Goal: Task Accomplishment & Management: Use online tool/utility

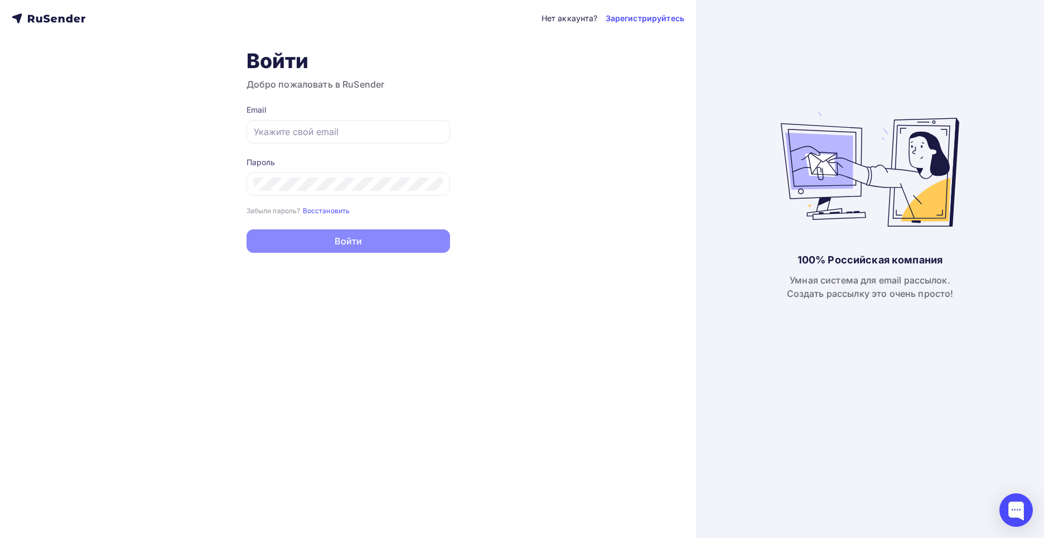
type input "[EMAIL_ADDRESS][DOMAIN_NAME]"
click at [333, 240] on button "Войти" at bounding box center [348, 240] width 204 height 23
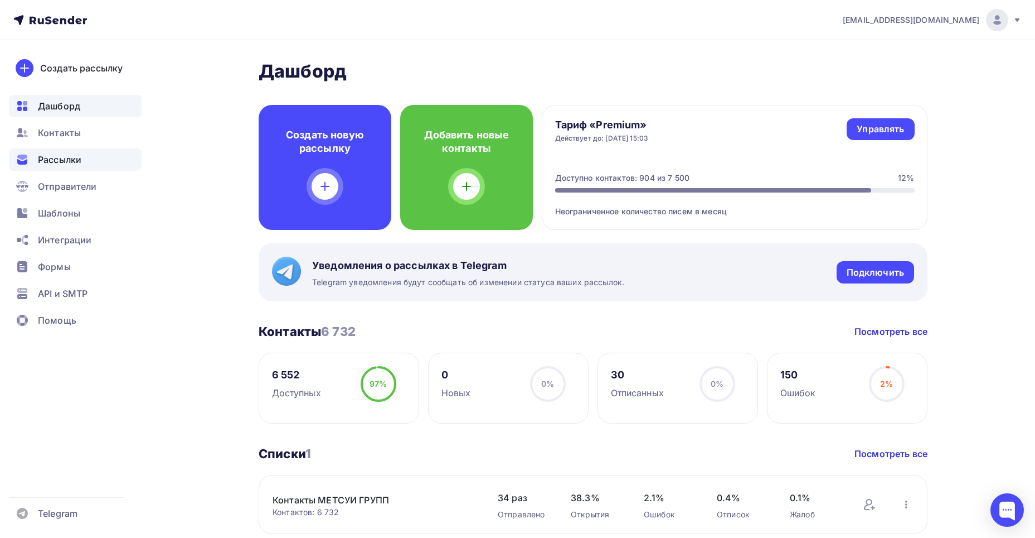
click at [73, 162] on span "Рассылки" at bounding box center [59, 159] width 43 height 13
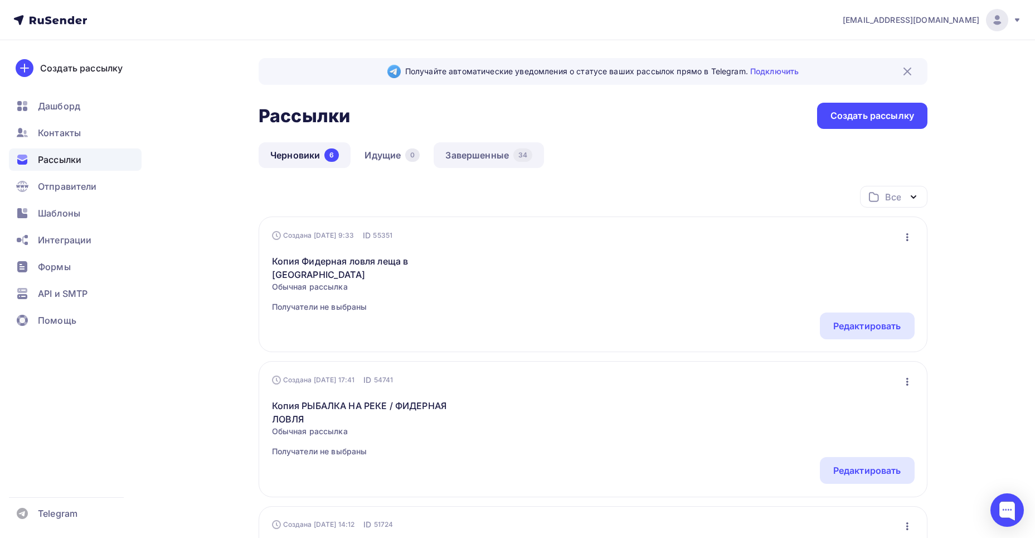
click at [481, 156] on link "Завершенные 34" at bounding box center [489, 155] width 110 height 26
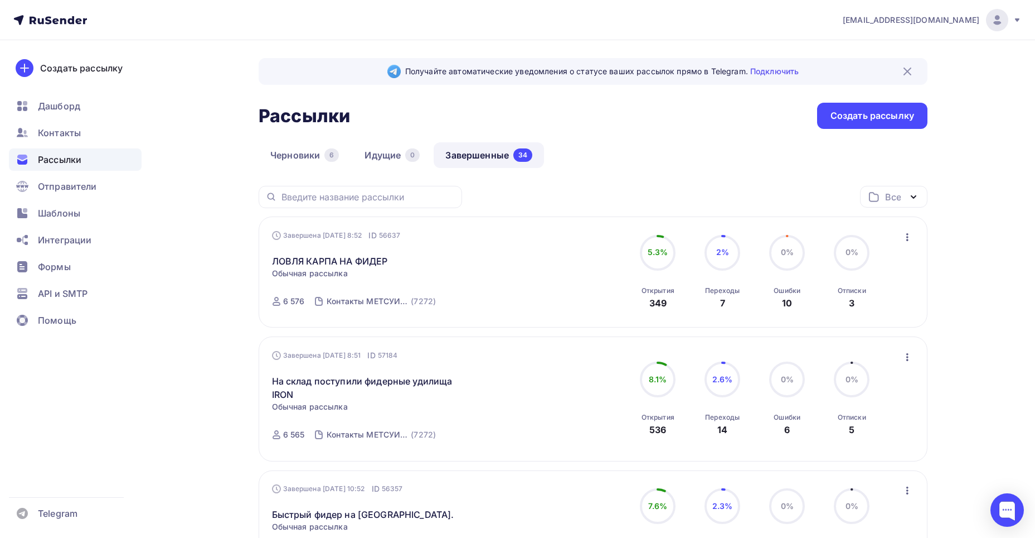
click at [906, 243] on icon "button" at bounding box center [907, 236] width 13 height 13
click at [867, 312] on div "Копировать в новую" at bounding box center [857, 310] width 114 height 13
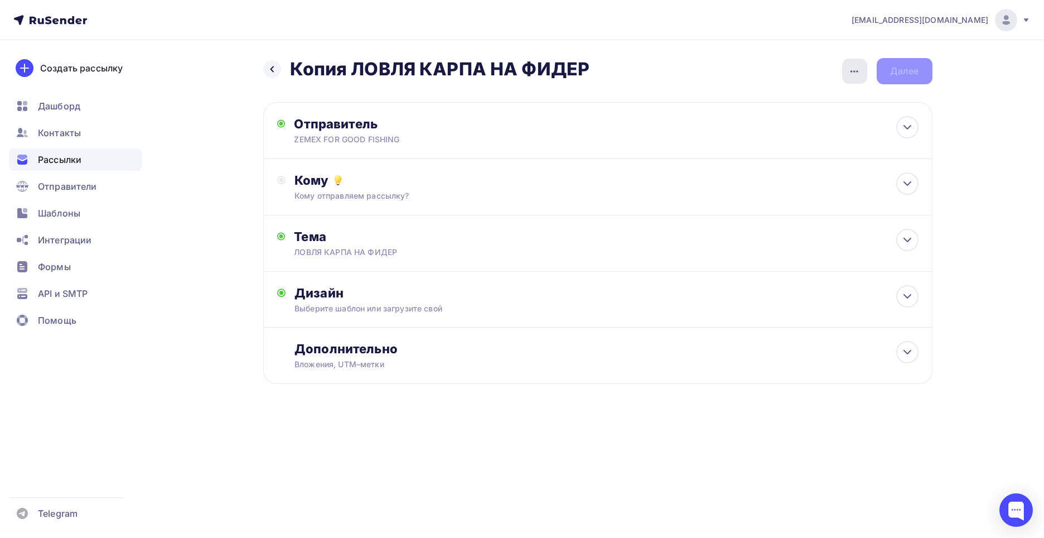
click at [850, 66] on icon "button" at bounding box center [854, 71] width 13 height 13
click at [810, 128] on div "Переименовать рассылку" at bounding box center [796, 128] width 138 height 13
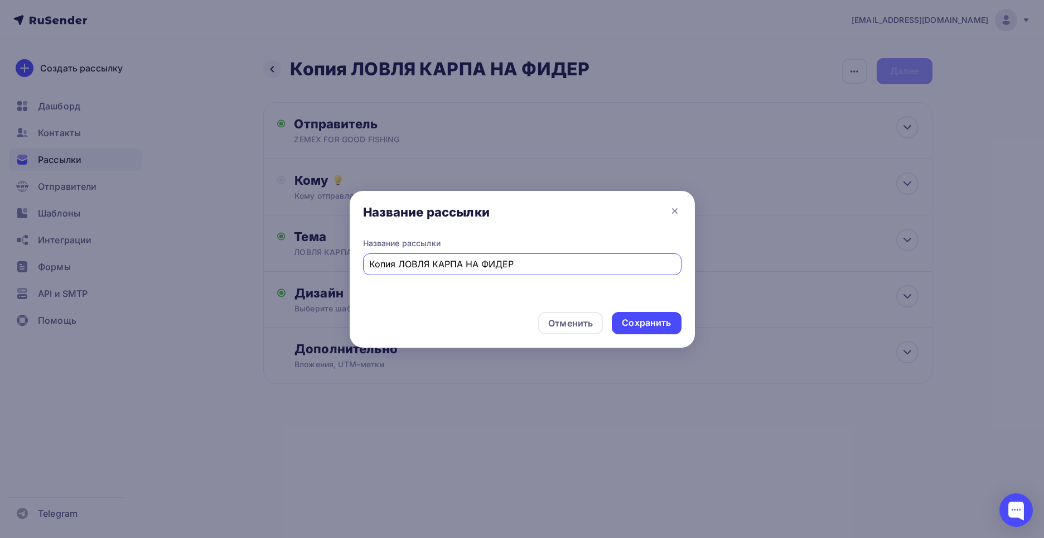
drag, startPoint x: 504, startPoint y: 262, endPoint x: 342, endPoint y: 269, distance: 161.9
click at [342, 269] on div "Название рассылки Название рассылки Копия ЛОВЛЯ КАРПА НА ФИДЕР Отменить Сохрани…" at bounding box center [522, 269] width 1044 height 538
type input "Обзор силиконовых приманок ZEMEX MOBY"
click at [628, 326] on div "Сохранить" at bounding box center [646, 322] width 49 height 13
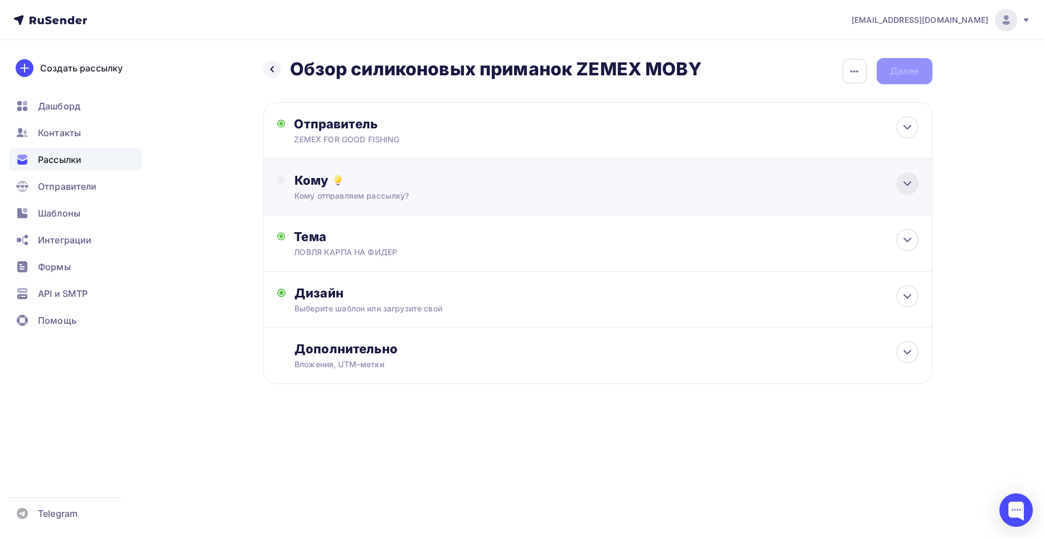
click at [912, 182] on icon at bounding box center [907, 183] width 13 height 13
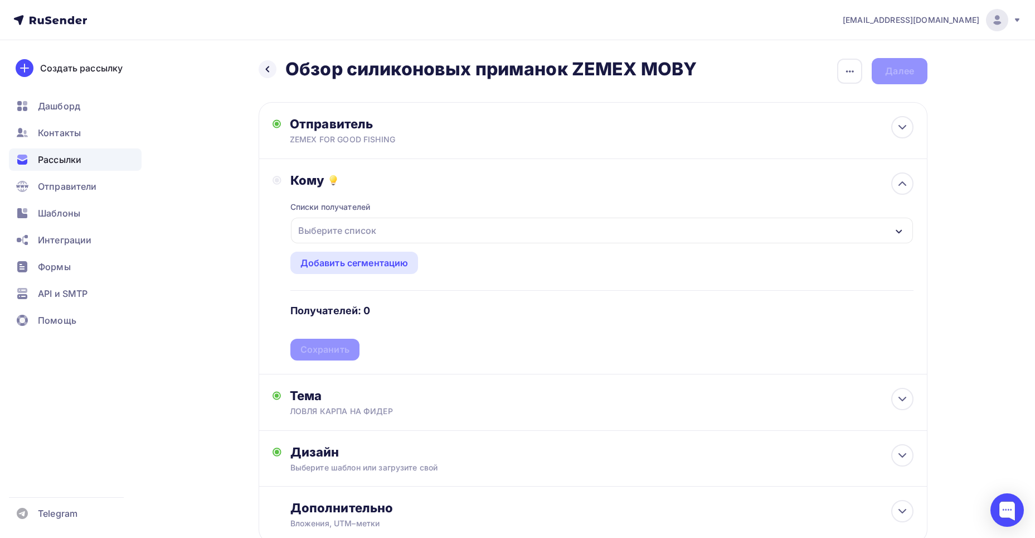
click at [901, 230] on icon "button" at bounding box center [899, 231] width 9 height 9
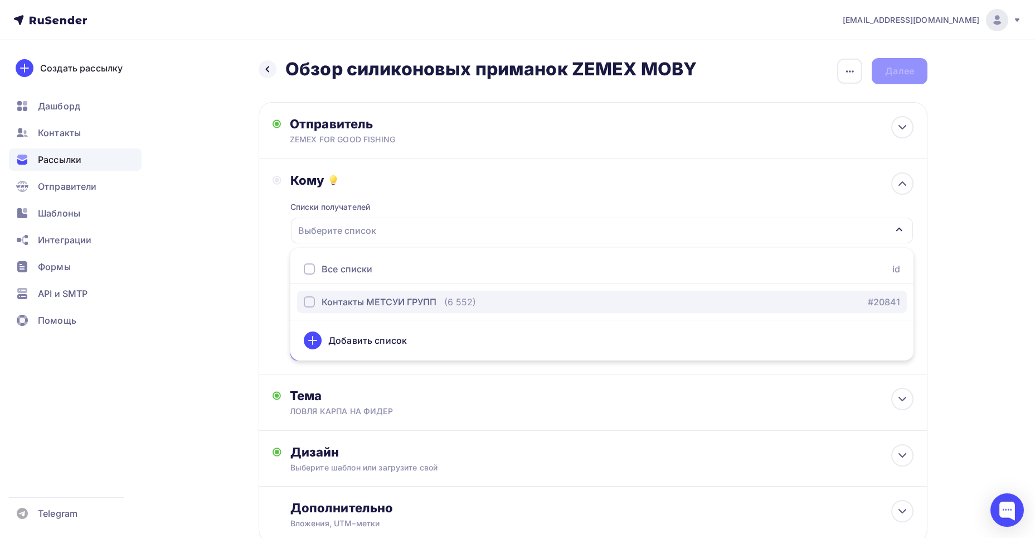
click at [380, 304] on div "Контакты МЕТСУИ ГРУПП" at bounding box center [379, 301] width 115 height 13
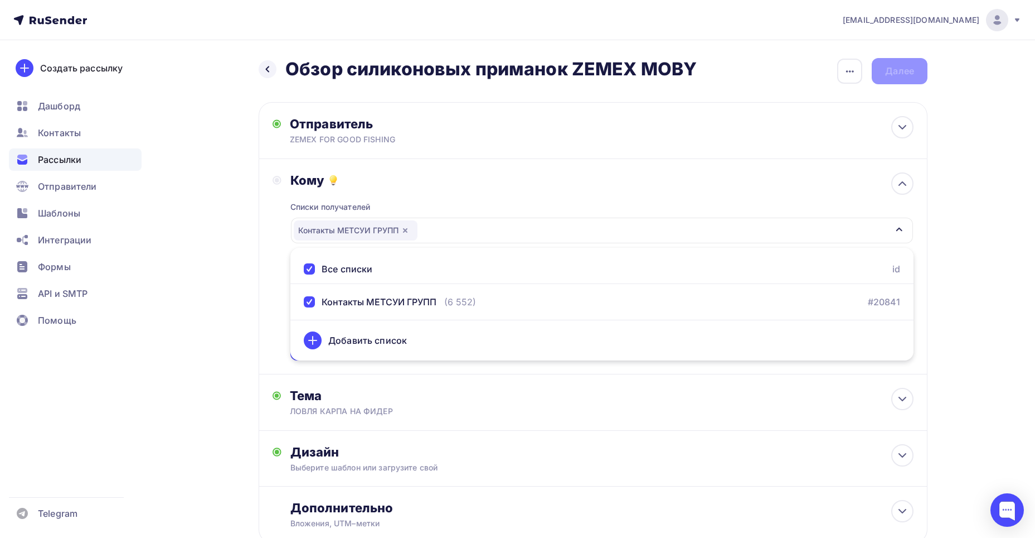
click at [193, 311] on div "Назад Обзор силиконовых приманок ZEMEX MOBY Обзор силиконовых приманок ZEMEX MO…" at bounding box center [518, 327] width 914 height 574
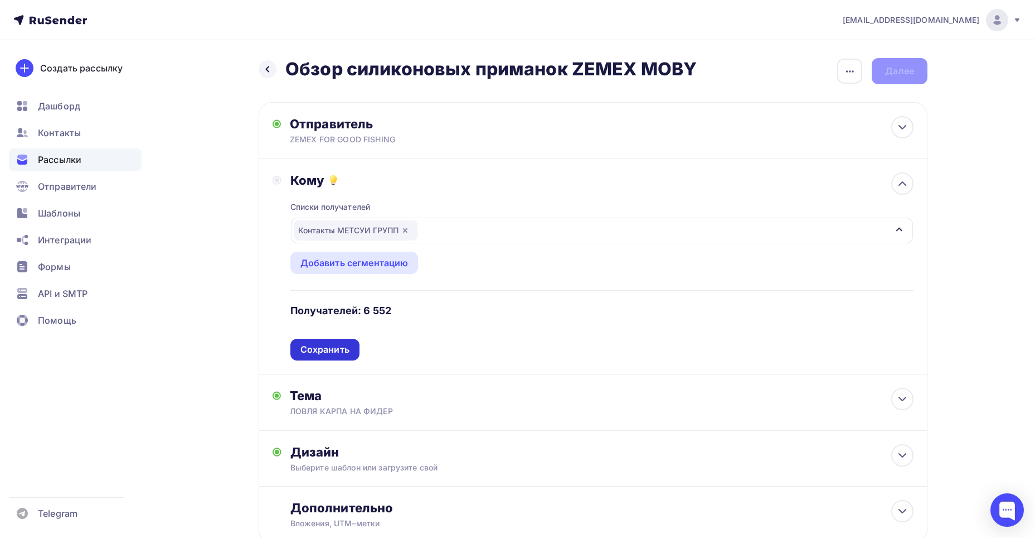
click at [332, 345] on div "Сохранить" at bounding box center [325, 349] width 49 height 13
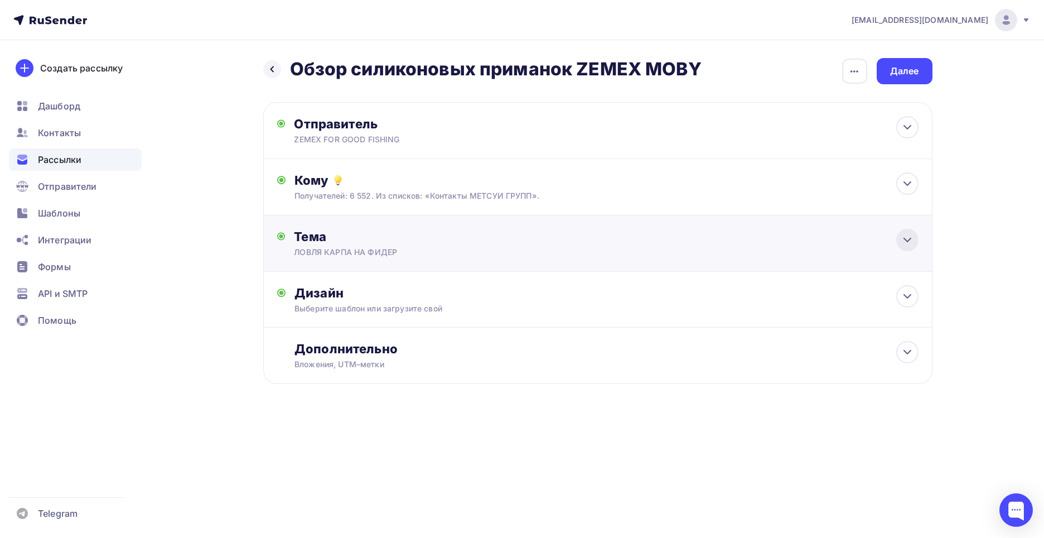
click at [907, 244] on icon at bounding box center [907, 239] width 13 height 13
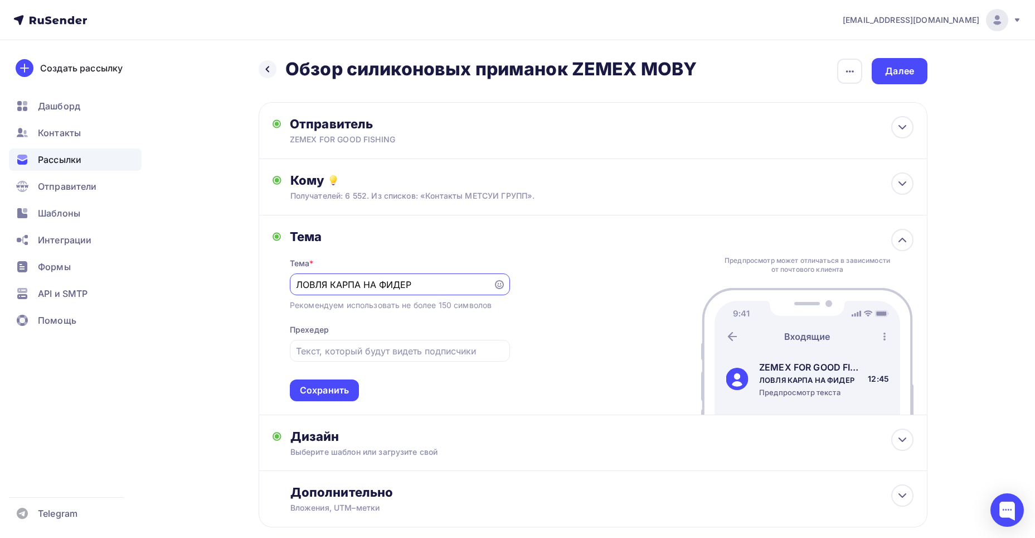
drag, startPoint x: 434, startPoint y: 285, endPoint x: 286, endPoint y: 281, distance: 147.8
click at [286, 281] on div "Тема Тема * [PERSON_NAME] НА ФИДЕР Рекомендуем использовать не более 150 символ…" at bounding box center [392, 315] width 238 height 172
paste input "бзор силиконовых приманок ZEMEX MOBY"
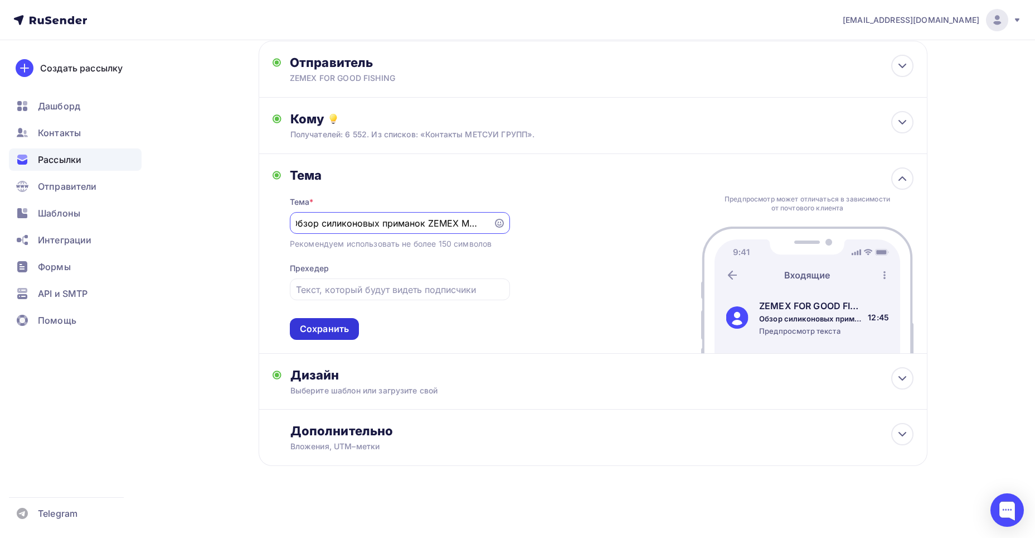
type input "Обзор силиконовых приманок ZEMEX MOBY"
click at [332, 323] on div "Сохранить" at bounding box center [324, 328] width 49 height 13
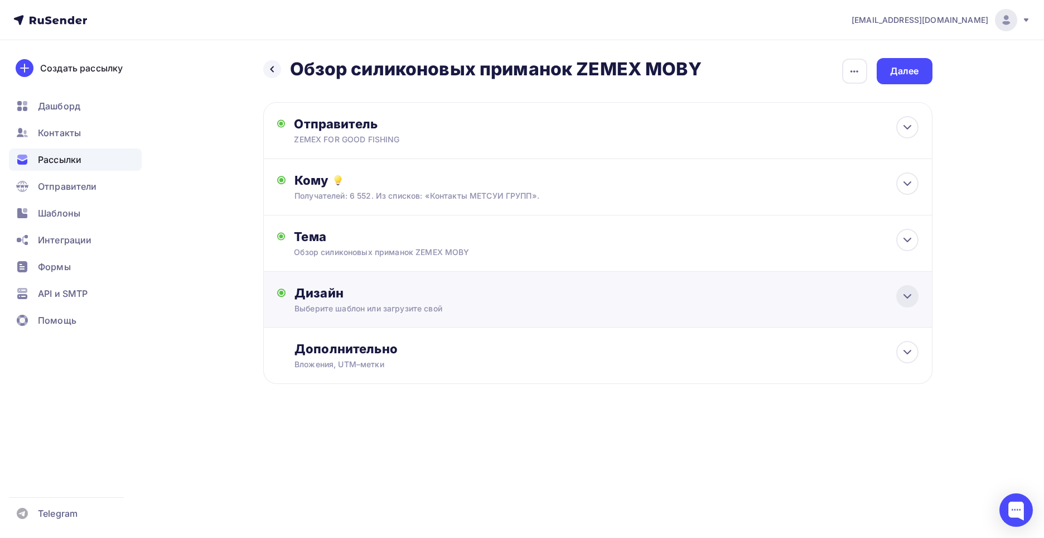
click at [903, 300] on icon at bounding box center [907, 295] width 13 height 13
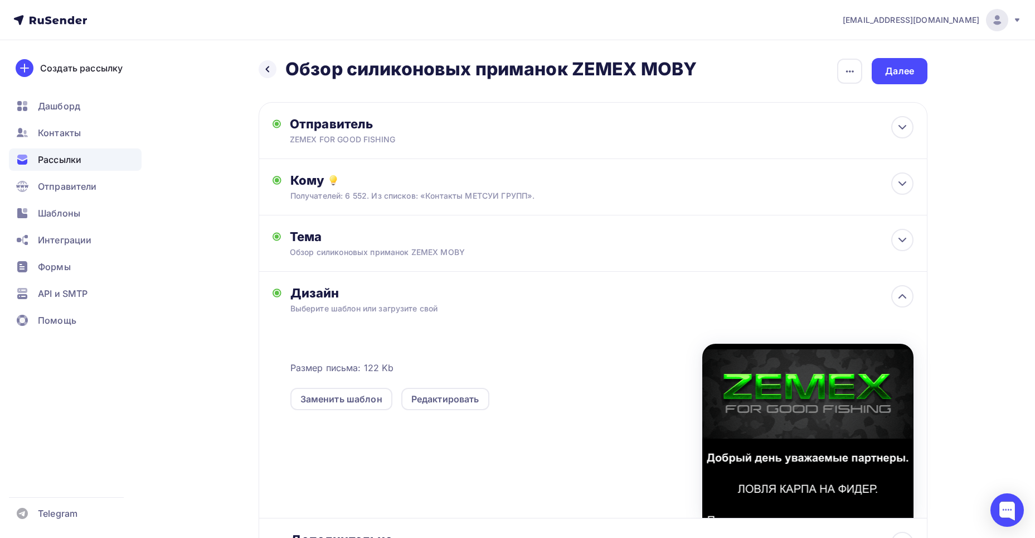
scroll to position [109, 0]
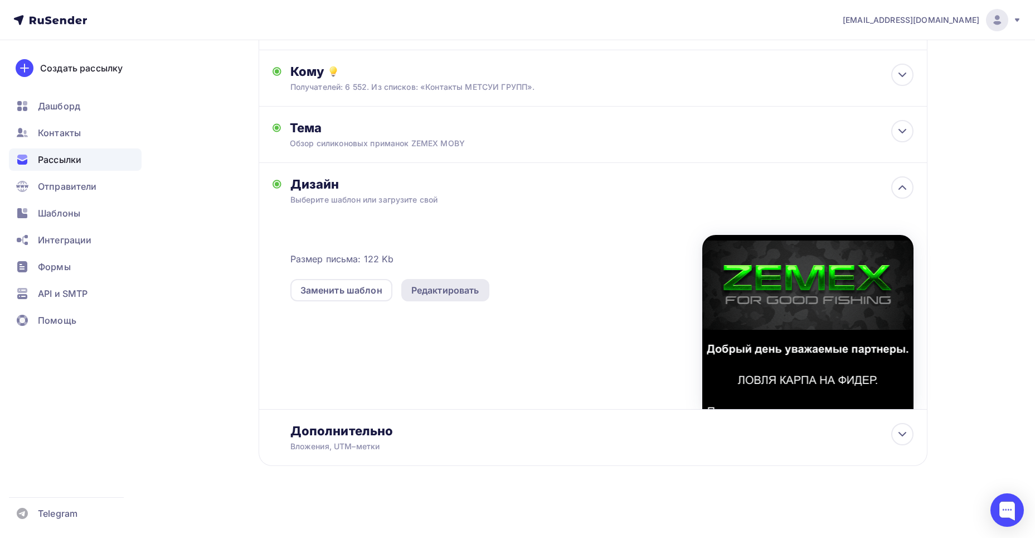
click at [462, 295] on div "Редактировать" at bounding box center [446, 289] width 68 height 13
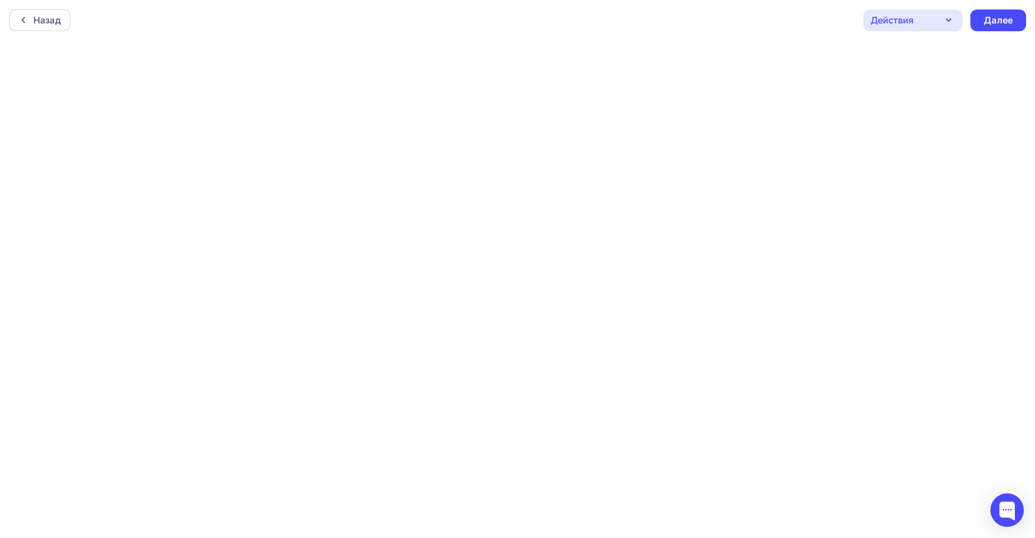
click at [946, 18] on icon "button" at bounding box center [948, 19] width 13 height 13
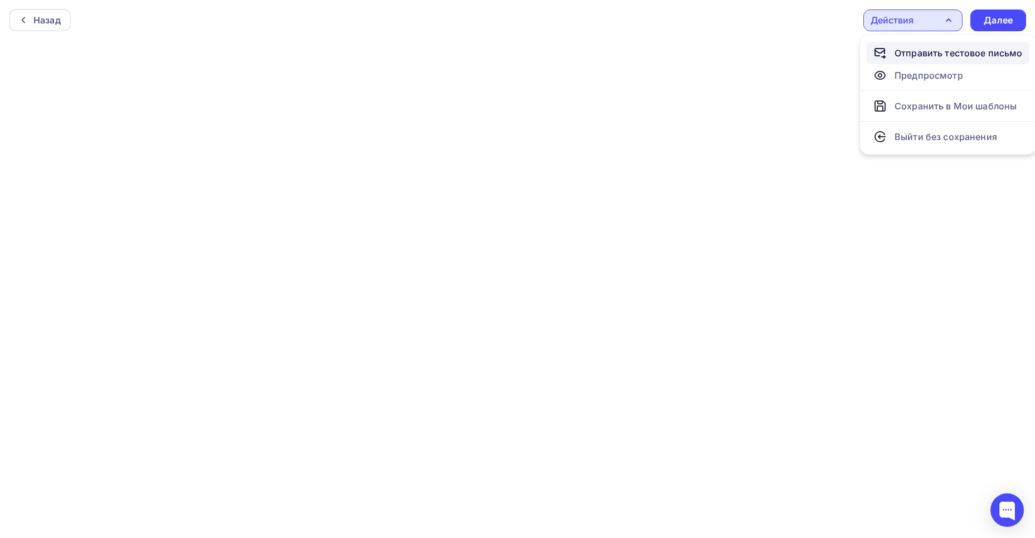
click at [937, 50] on div "Отправить тестовое письмо" at bounding box center [959, 52] width 128 height 13
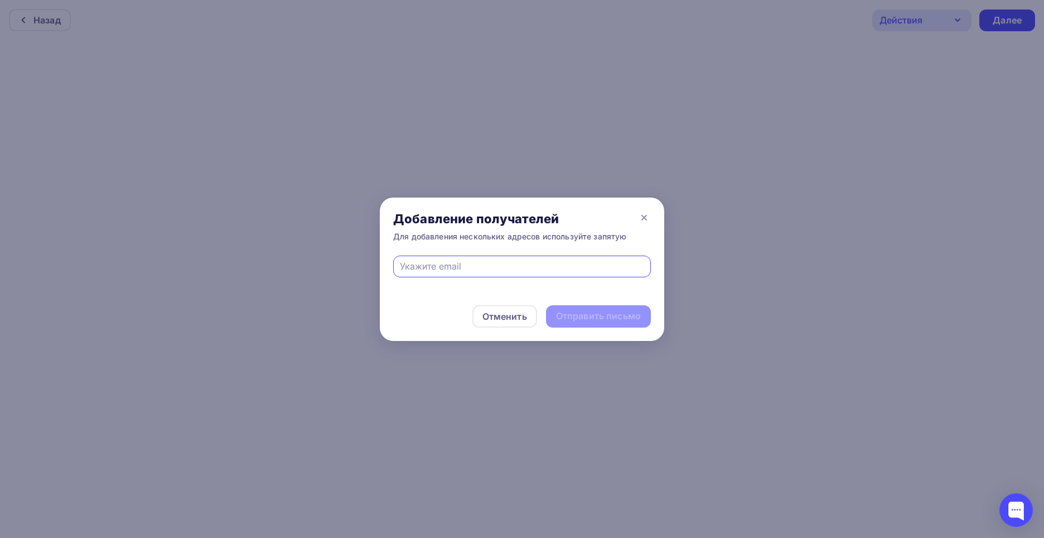
click at [497, 263] on input "text" at bounding box center [522, 265] width 245 height 13
type input "m"
type input "[EMAIL_ADDRESS][DOMAIN_NAME]"
click at [592, 313] on div "Отправить письмо" at bounding box center [598, 315] width 85 height 13
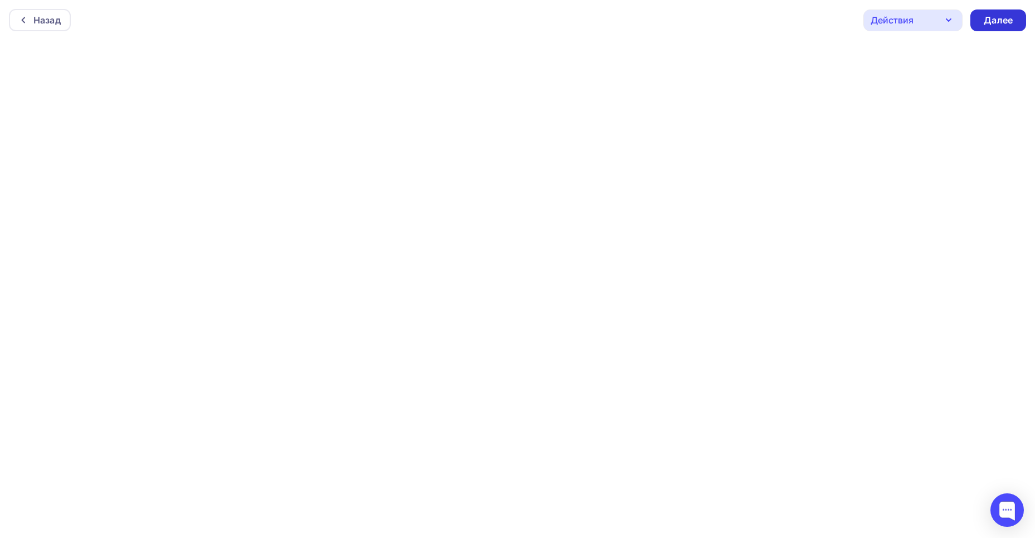
click at [998, 22] on div "Далее" at bounding box center [998, 20] width 29 height 13
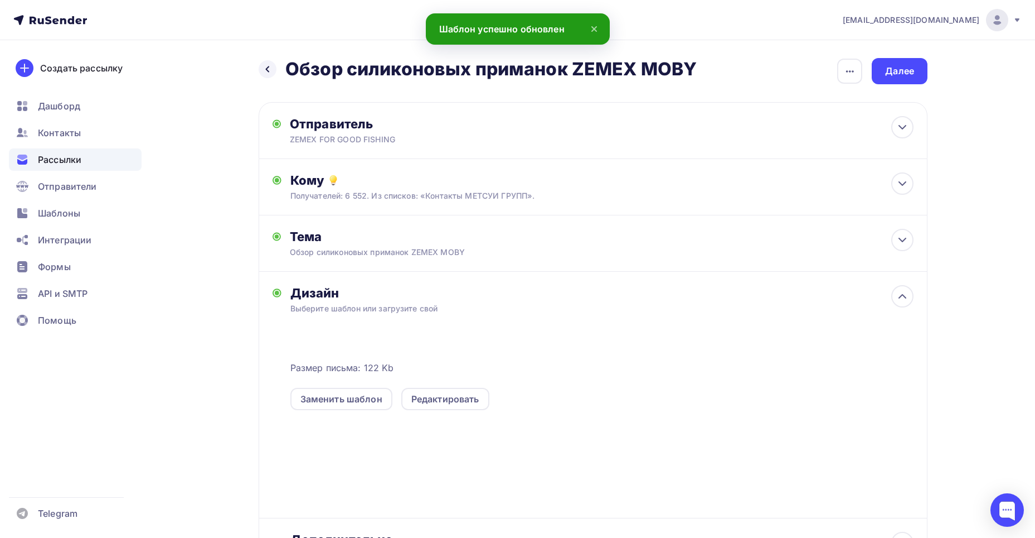
scroll to position [109, 0]
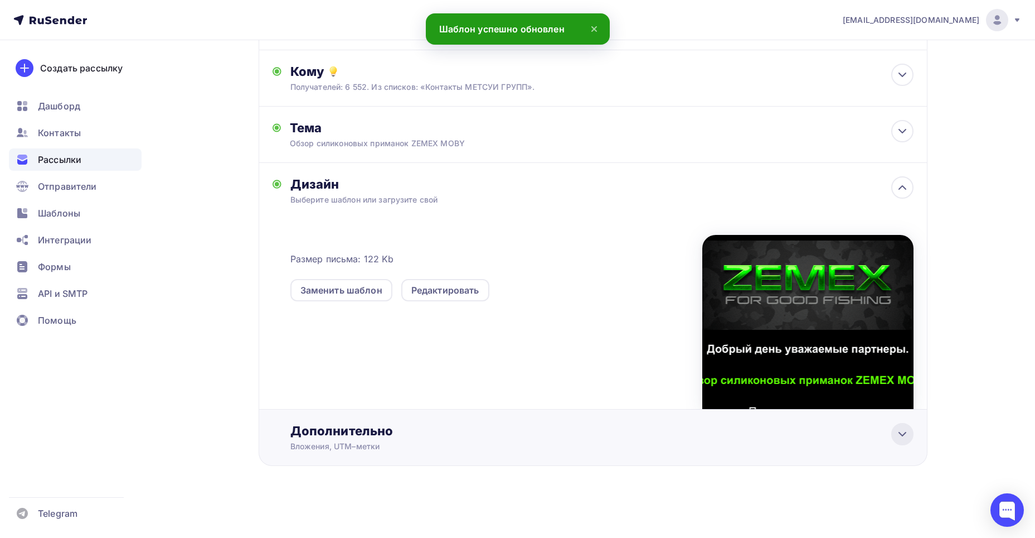
click at [906, 432] on icon at bounding box center [902, 433] width 7 height 3
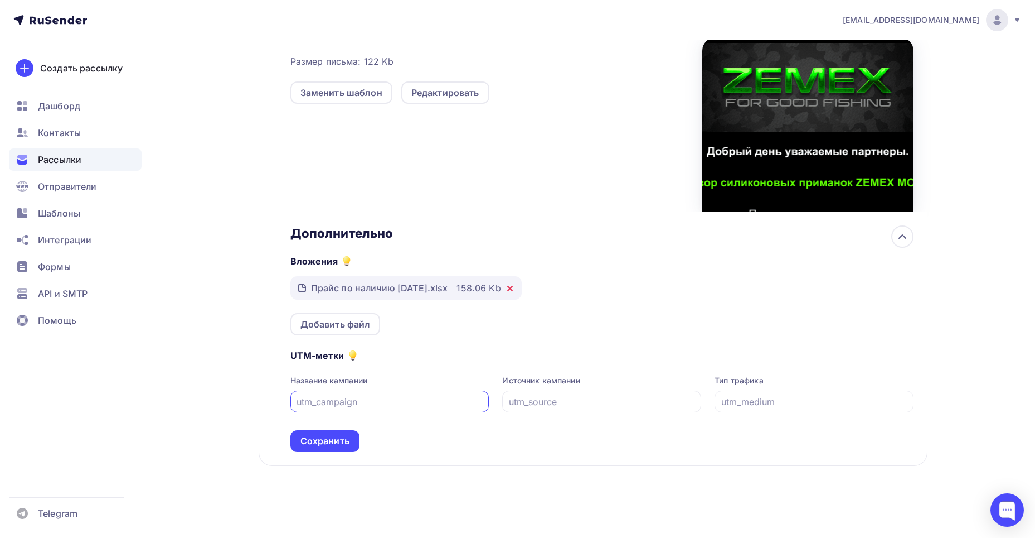
click at [515, 285] on icon at bounding box center [510, 288] width 9 height 9
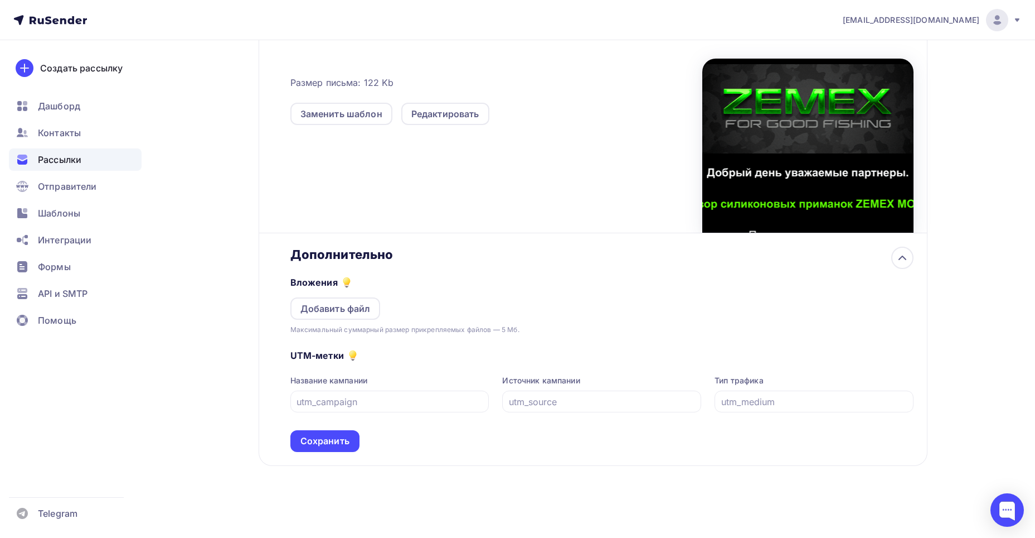
scroll to position [285, 0]
click at [351, 304] on div "Добавить файл" at bounding box center [336, 308] width 70 height 13
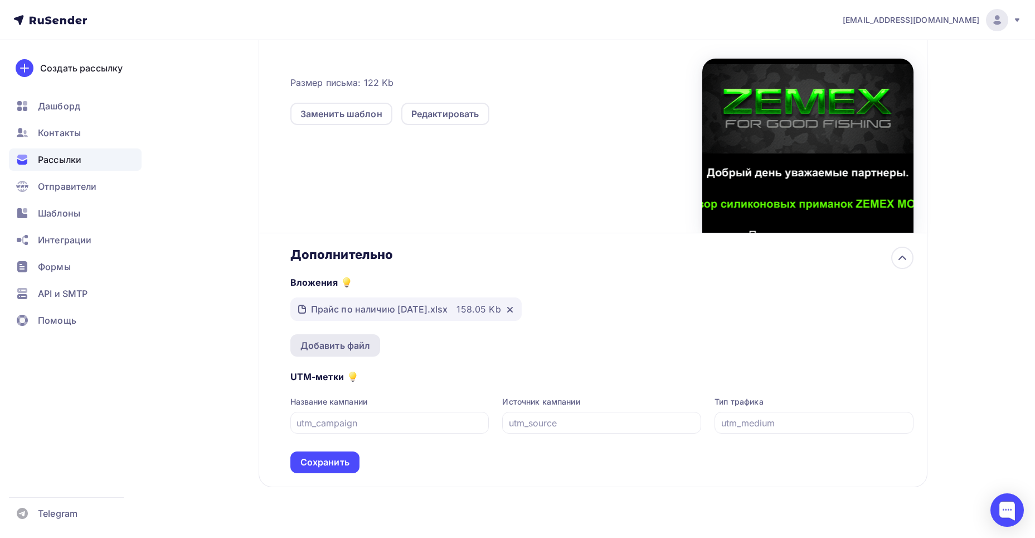
scroll to position [306, 0]
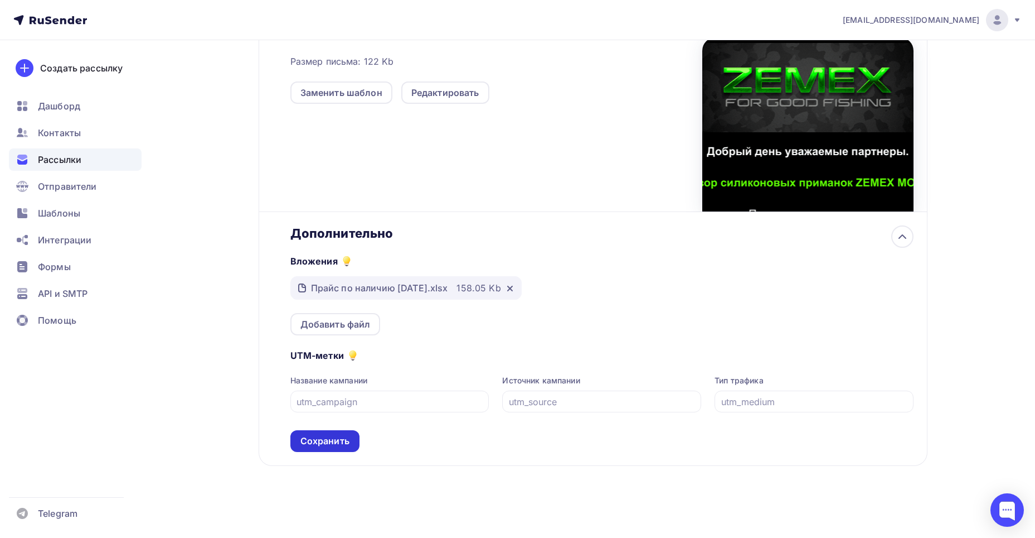
click at [339, 441] on div "Сохранить" at bounding box center [325, 440] width 49 height 13
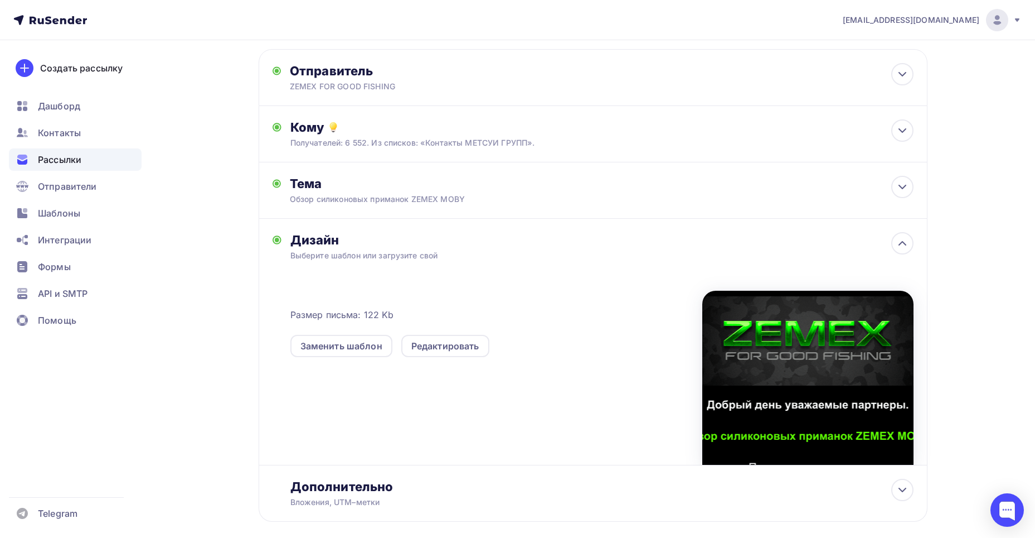
scroll to position [0, 0]
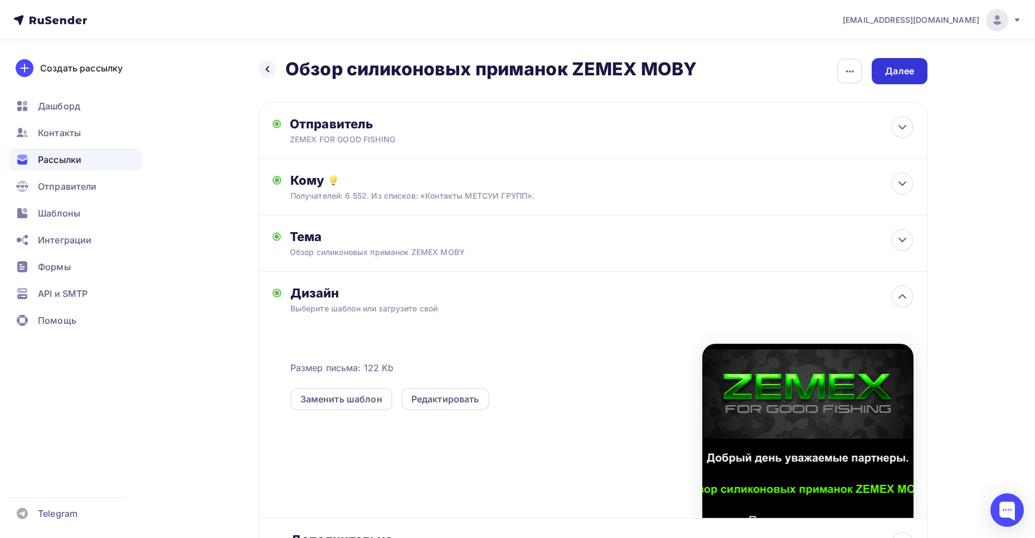
click at [889, 73] on div "Далее" at bounding box center [899, 71] width 29 height 13
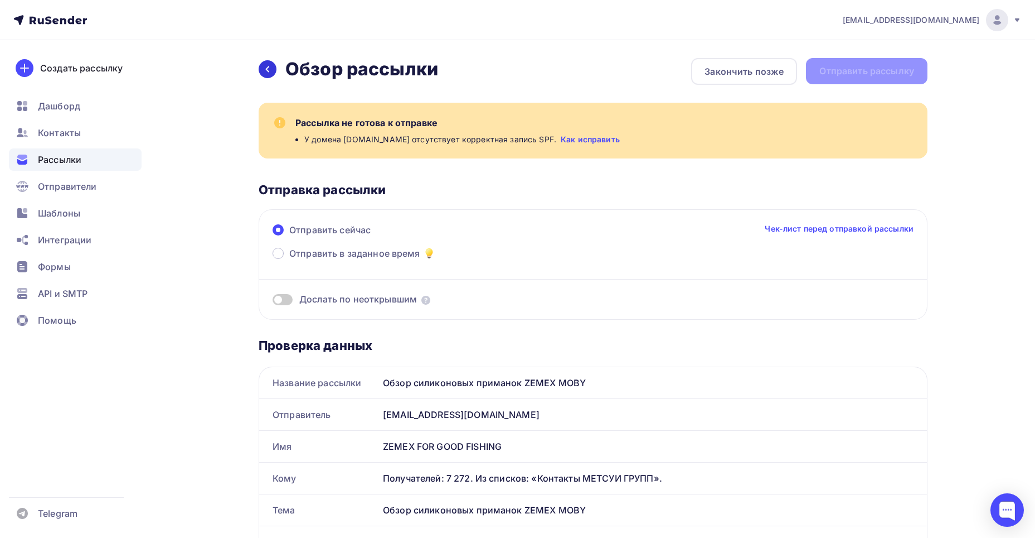
click at [270, 72] on icon at bounding box center [267, 69] width 9 height 9
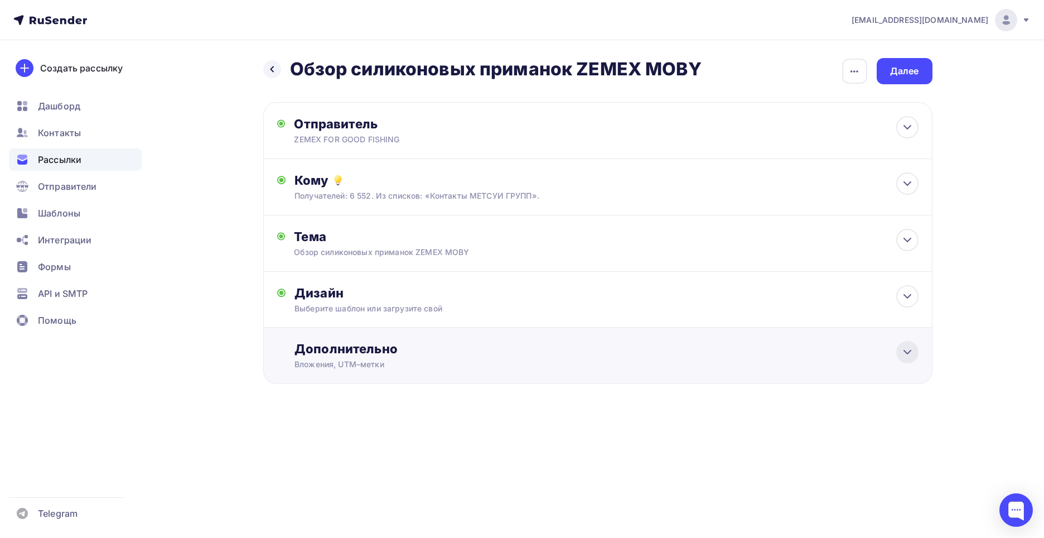
click at [903, 355] on icon at bounding box center [907, 351] width 13 height 13
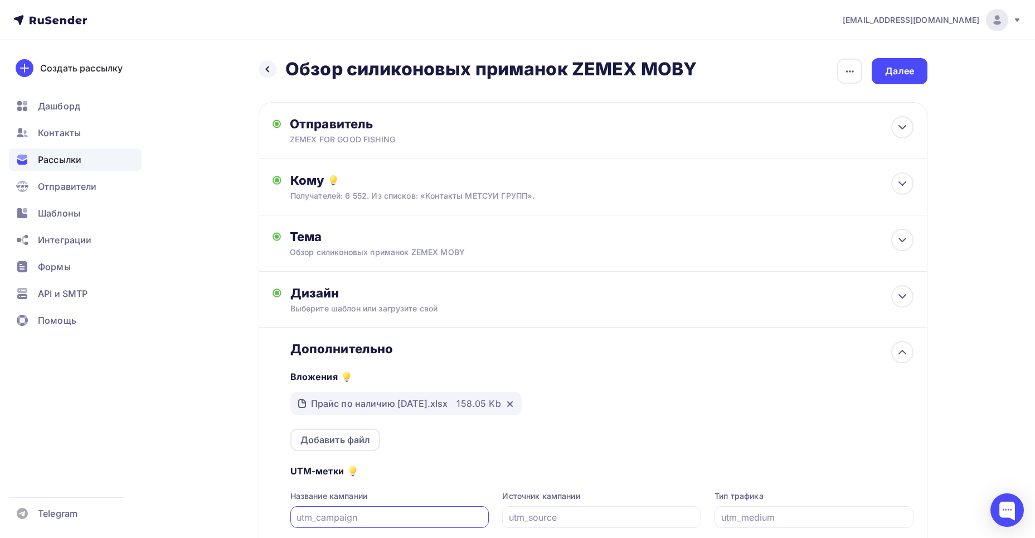
scroll to position [115, 0]
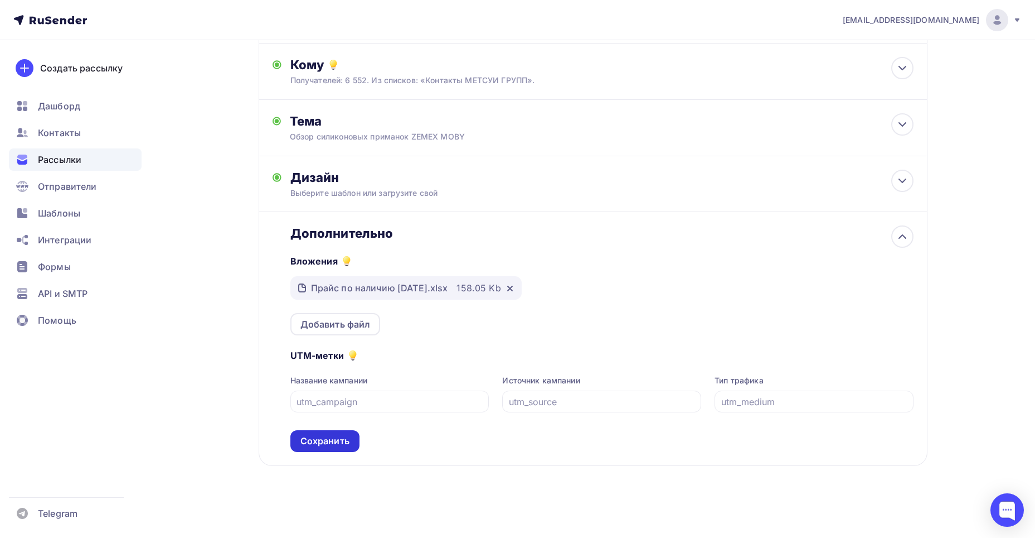
click at [336, 442] on div "Сохранить" at bounding box center [325, 440] width 49 height 13
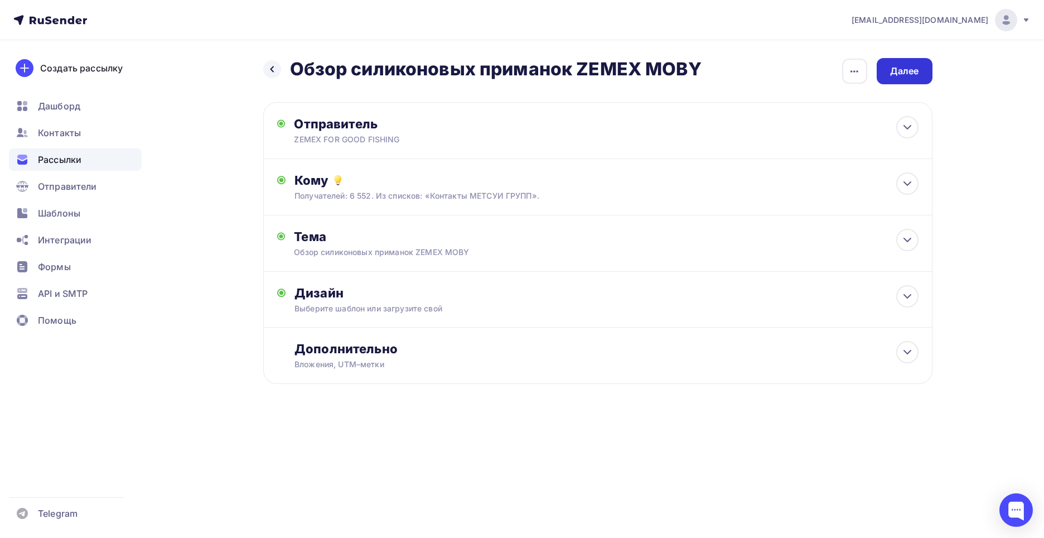
click at [899, 70] on div "Далее" at bounding box center [904, 71] width 29 height 13
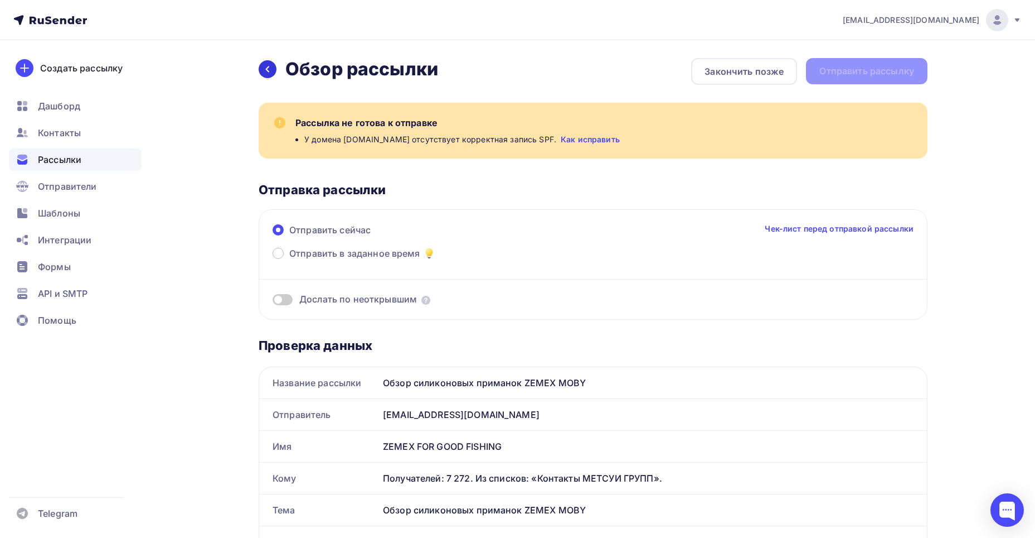
click at [267, 66] on icon at bounding box center [267, 69] width 9 height 9
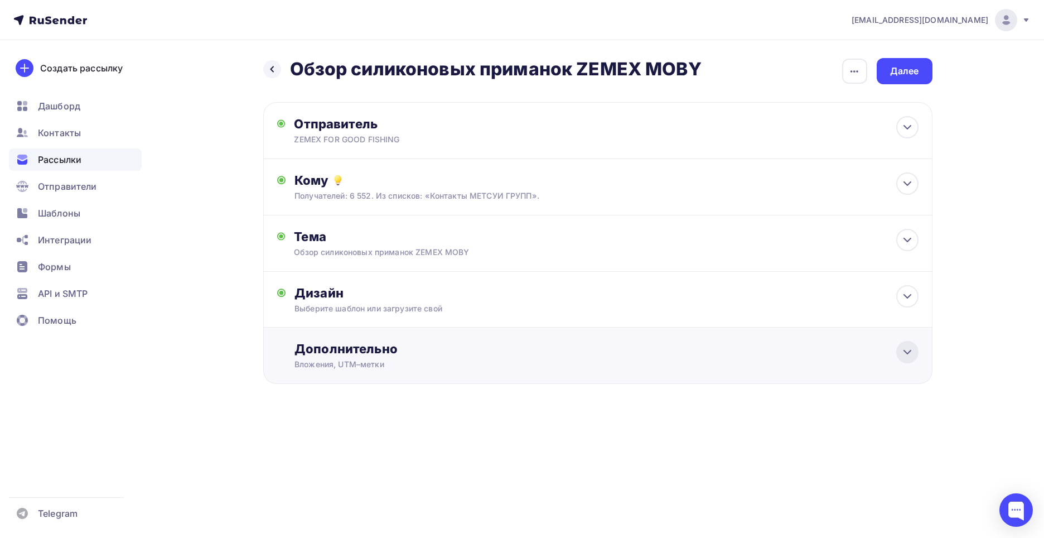
click at [907, 355] on icon at bounding box center [907, 351] width 13 height 13
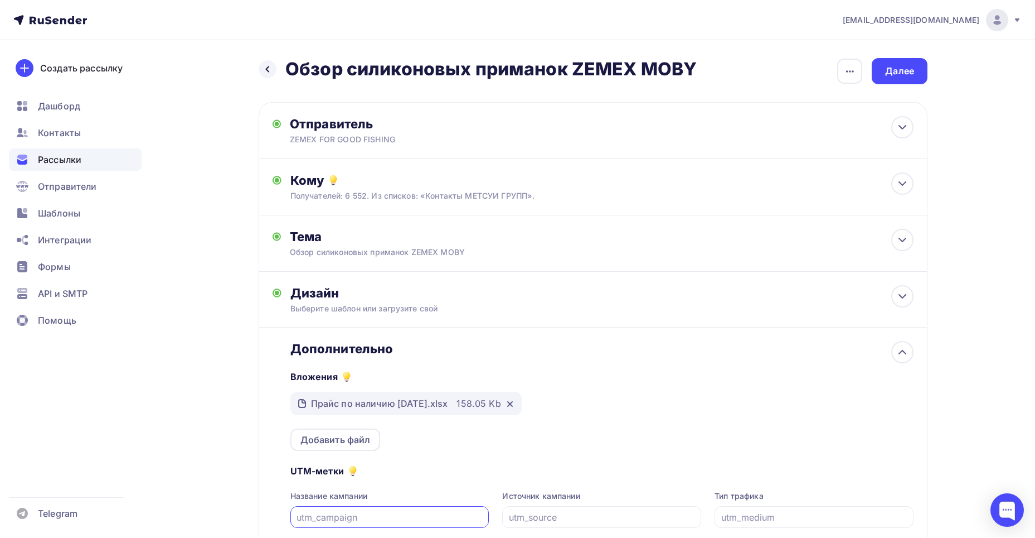
scroll to position [115, 0]
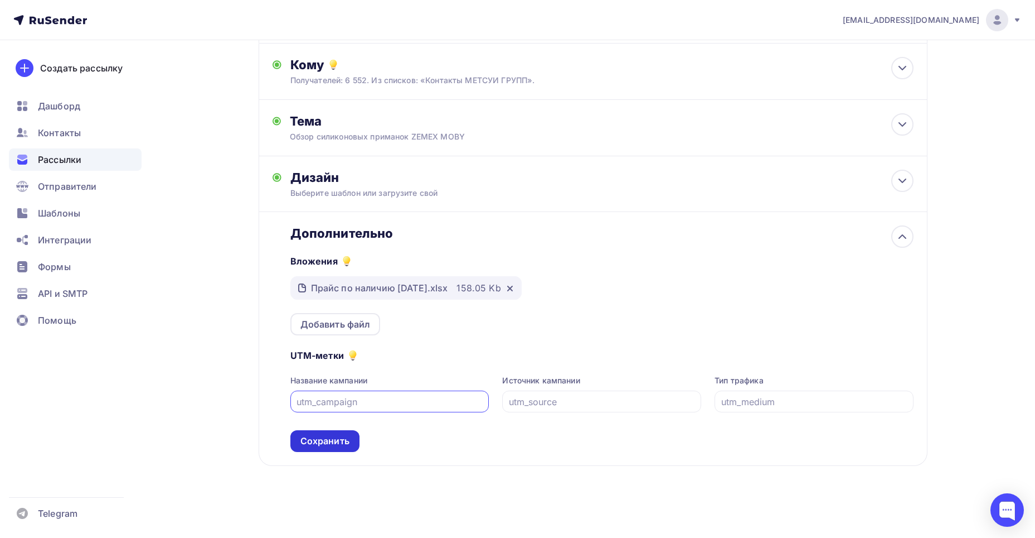
click at [332, 437] on div "Сохранить" at bounding box center [325, 440] width 49 height 13
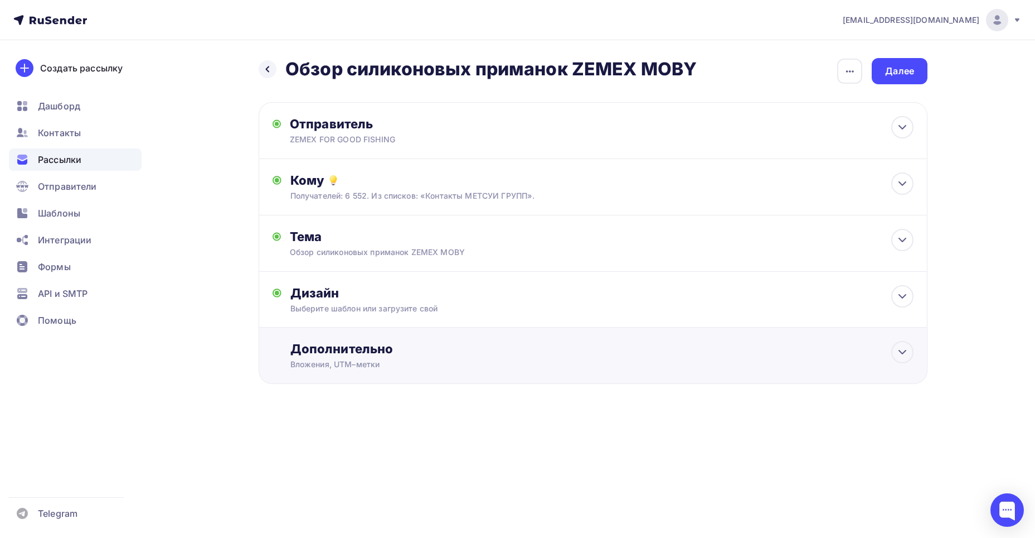
scroll to position [0, 0]
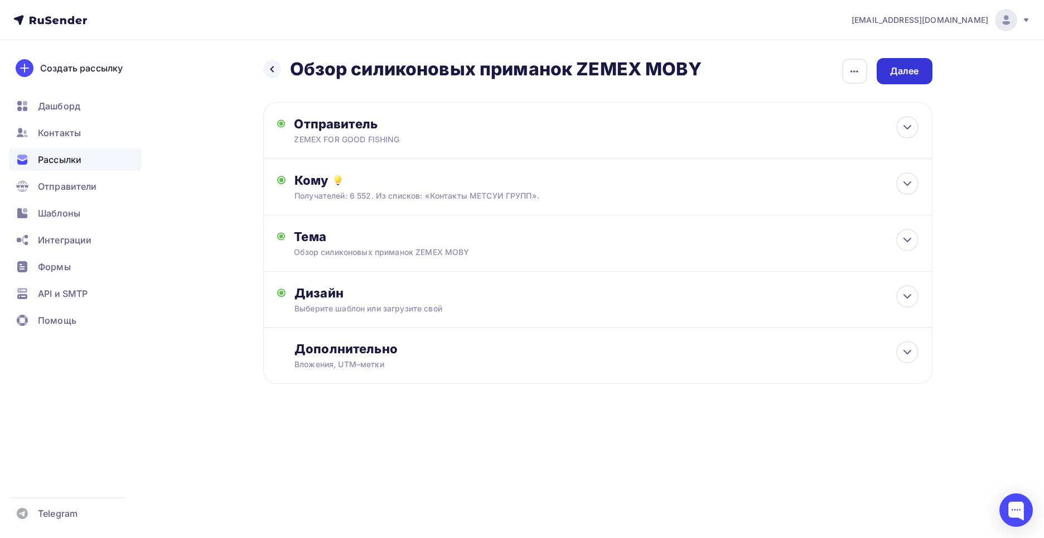
click at [903, 70] on div "Далее" at bounding box center [904, 71] width 29 height 13
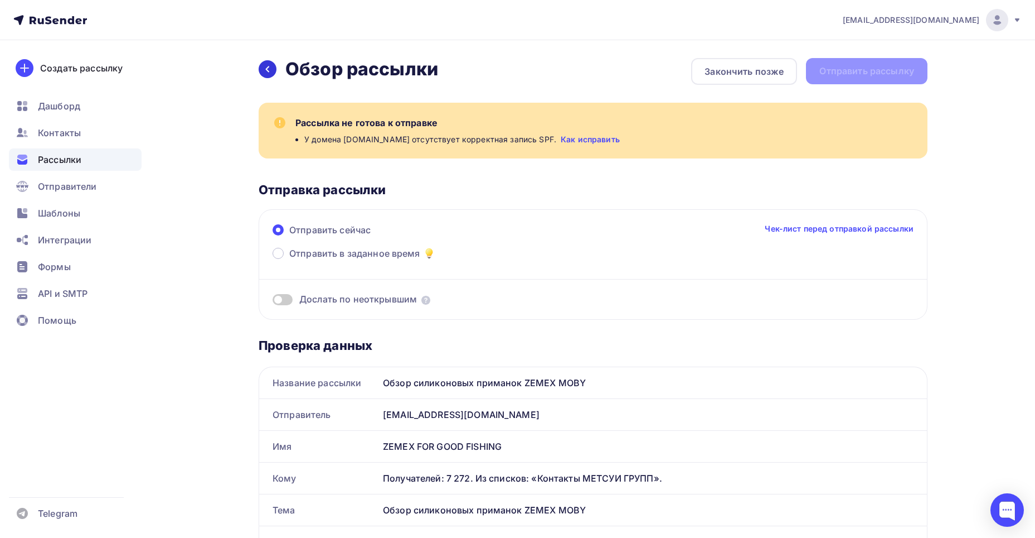
click at [265, 67] on icon at bounding box center [267, 69] width 9 height 9
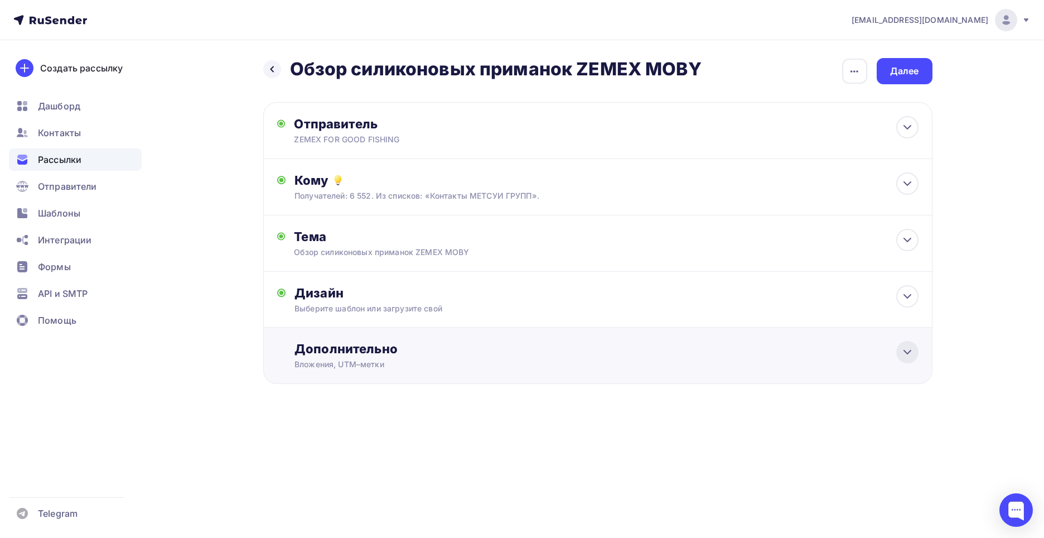
click at [904, 351] on icon at bounding box center [907, 351] width 7 height 3
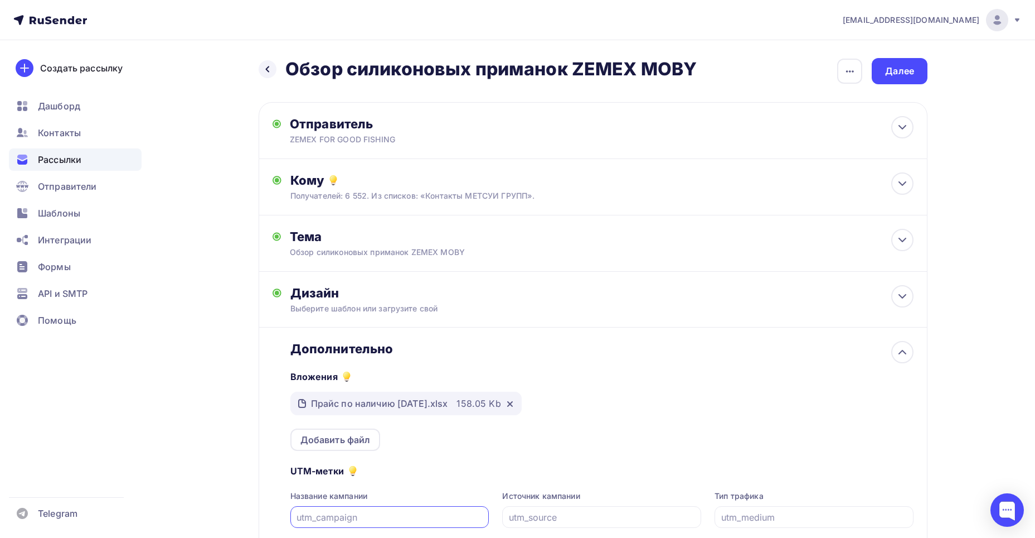
scroll to position [115, 0]
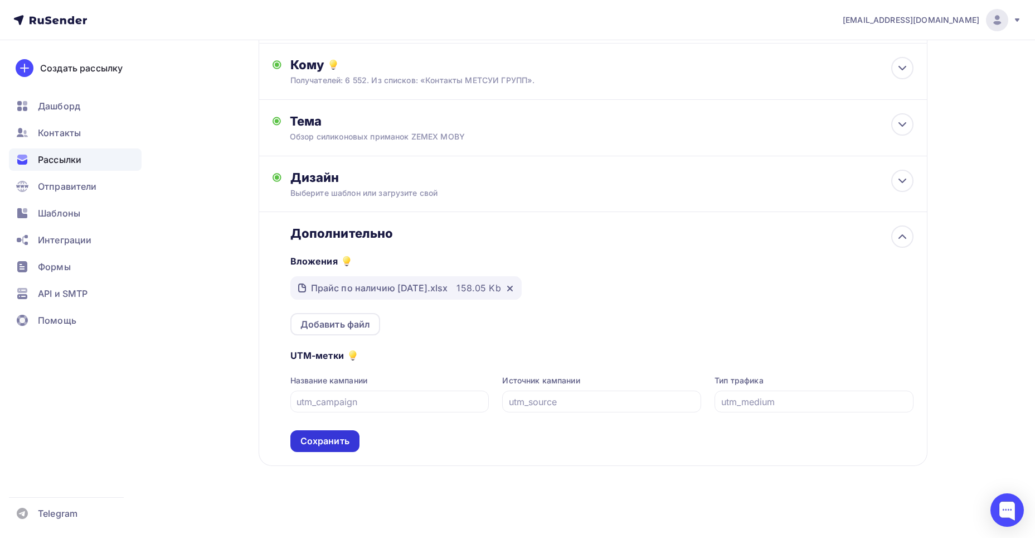
click at [327, 439] on div "Сохранить" at bounding box center [325, 440] width 49 height 13
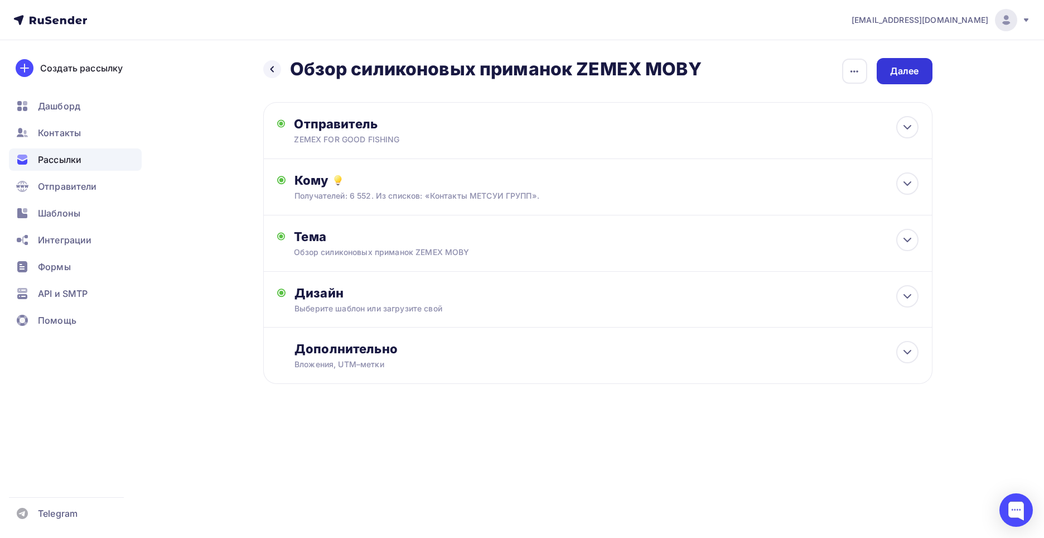
click at [900, 70] on div "Далее" at bounding box center [904, 71] width 29 height 13
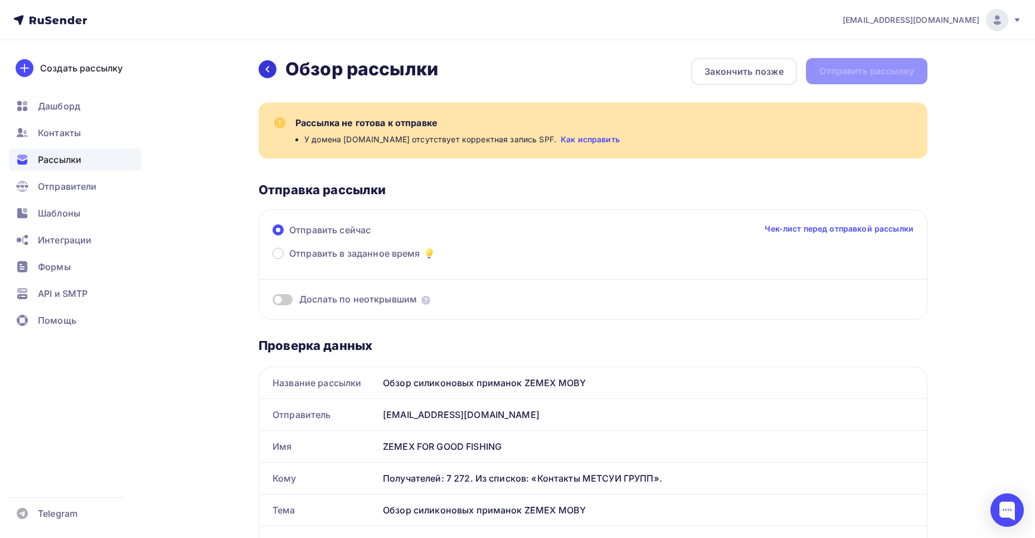
click at [266, 70] on icon at bounding box center [267, 69] width 9 height 9
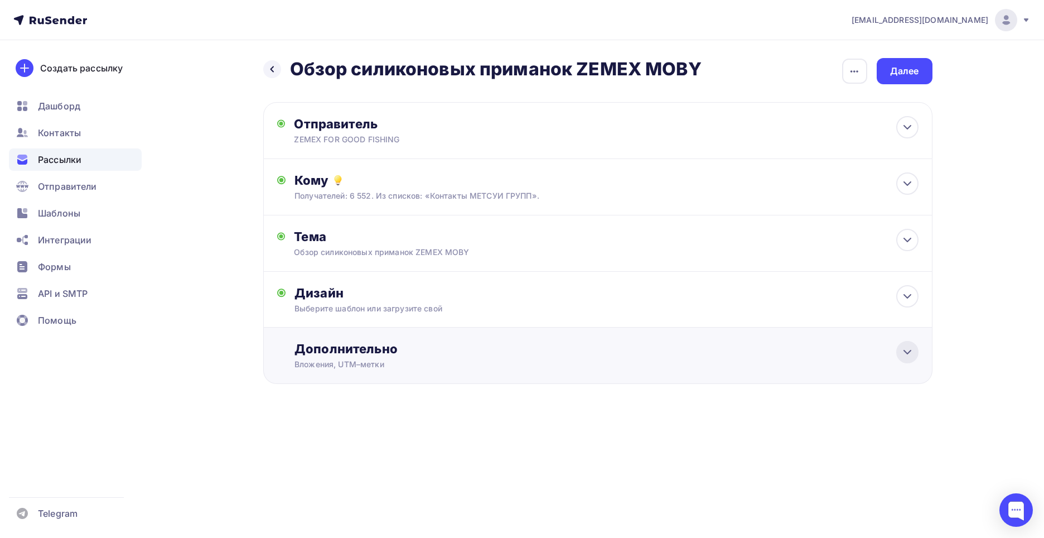
click at [906, 356] on icon at bounding box center [907, 351] width 13 height 13
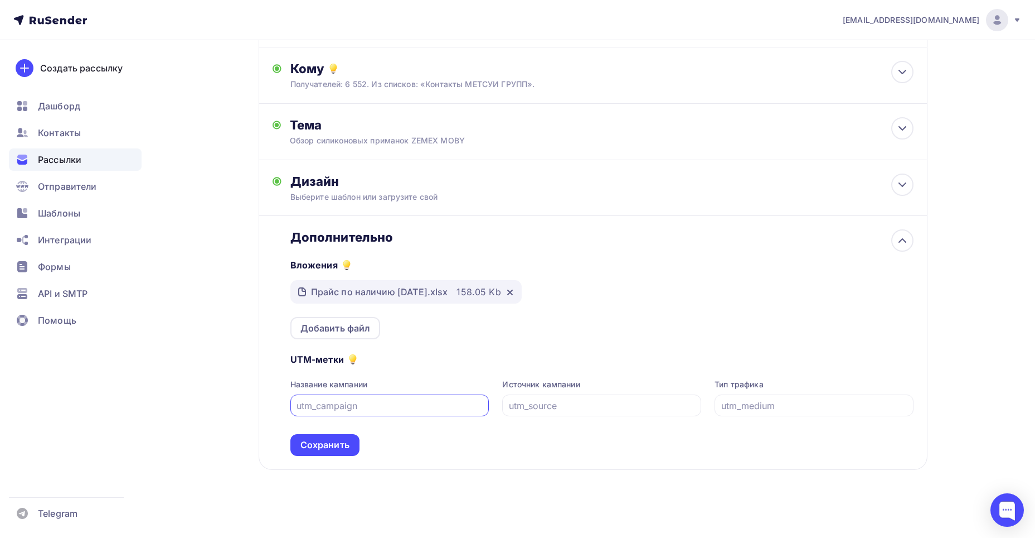
scroll to position [115, 0]
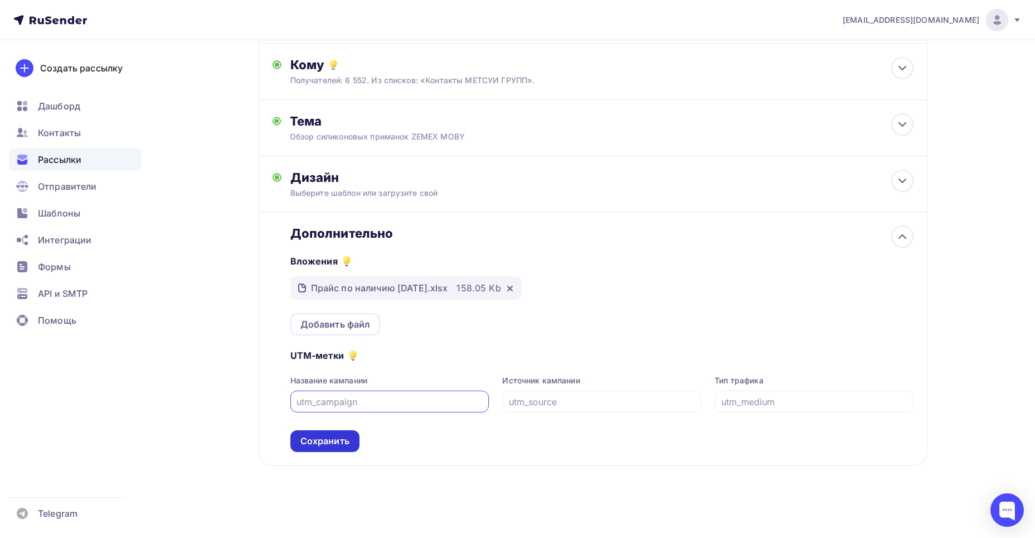
click at [321, 443] on div "Сохранить" at bounding box center [325, 440] width 49 height 13
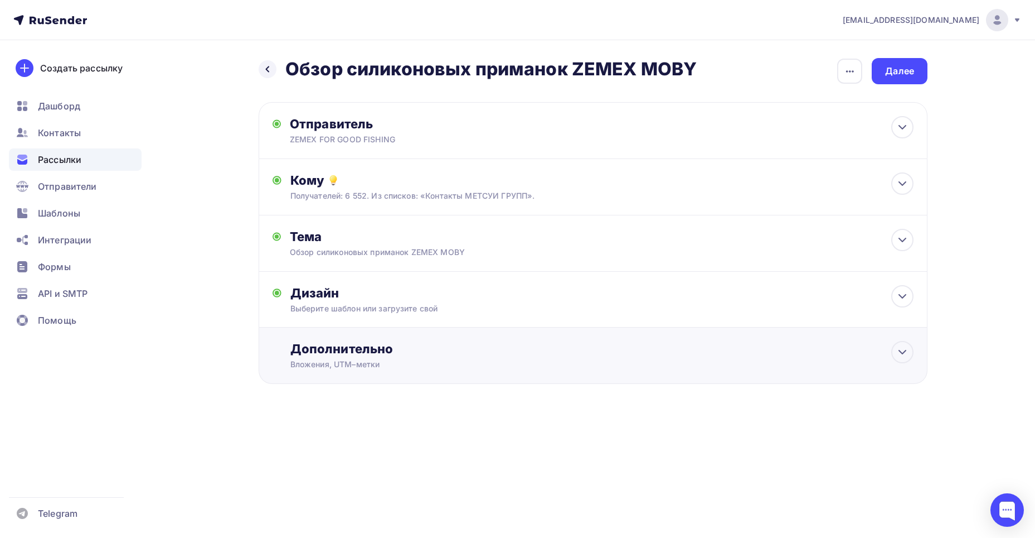
scroll to position [0, 0]
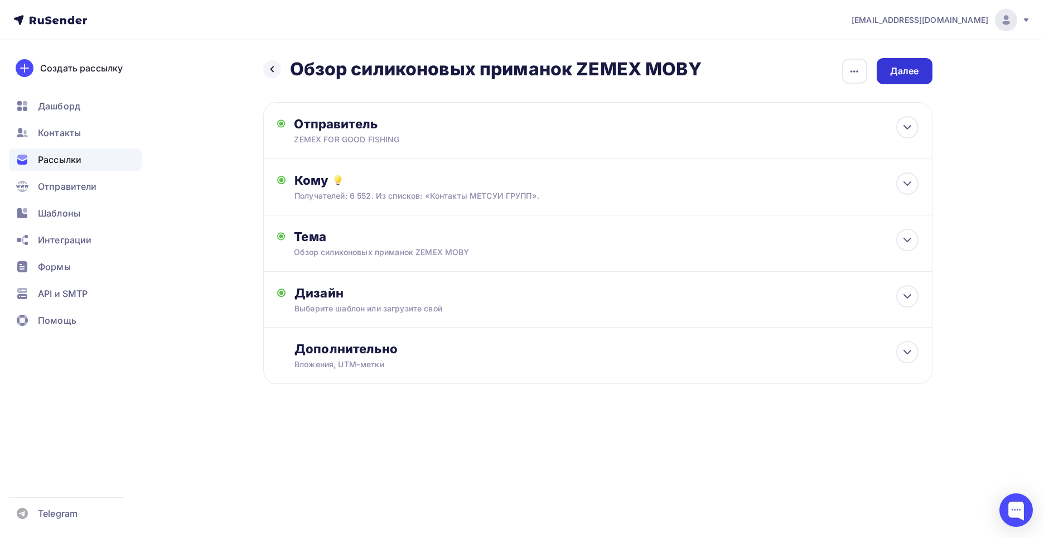
click at [905, 75] on div "Далее" at bounding box center [904, 71] width 29 height 13
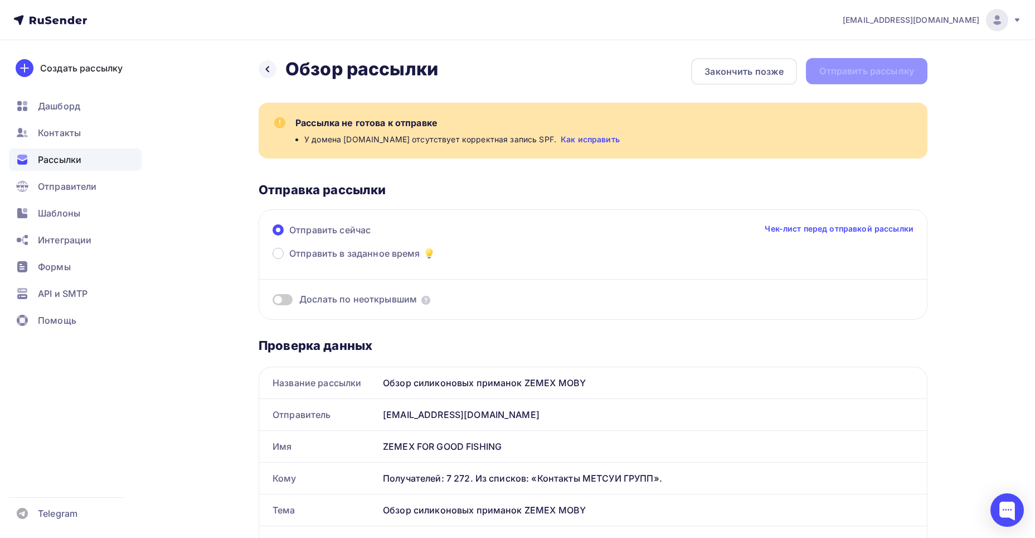
click at [561, 143] on link "Как исправить" at bounding box center [590, 139] width 59 height 11
click at [270, 68] on icon at bounding box center [267, 69] width 9 height 9
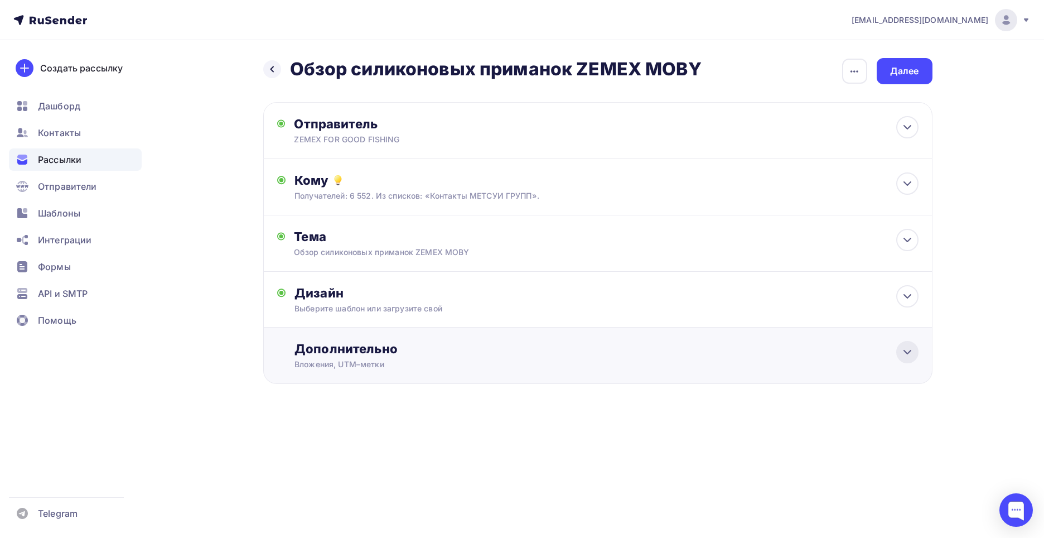
click at [907, 353] on icon at bounding box center [907, 351] width 7 height 3
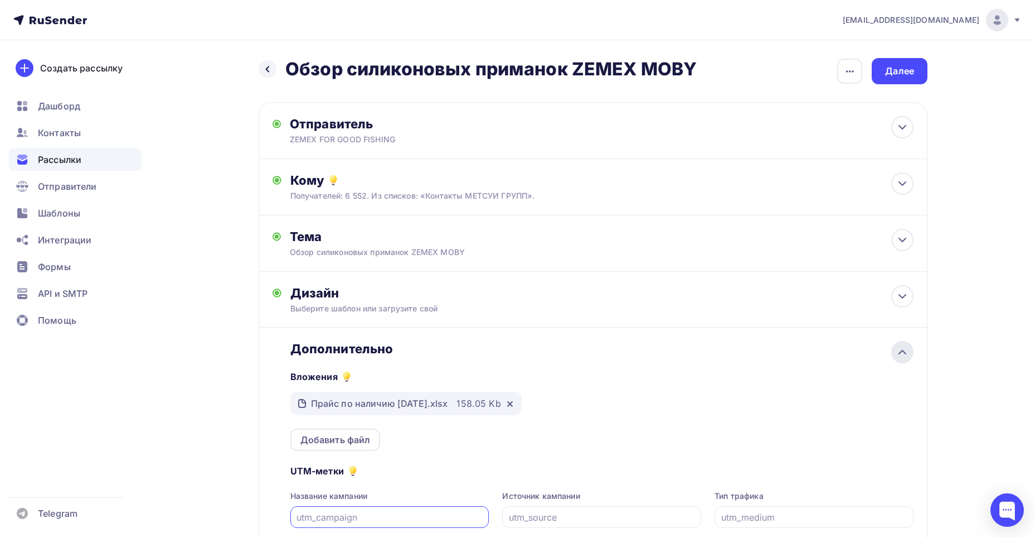
scroll to position [115, 0]
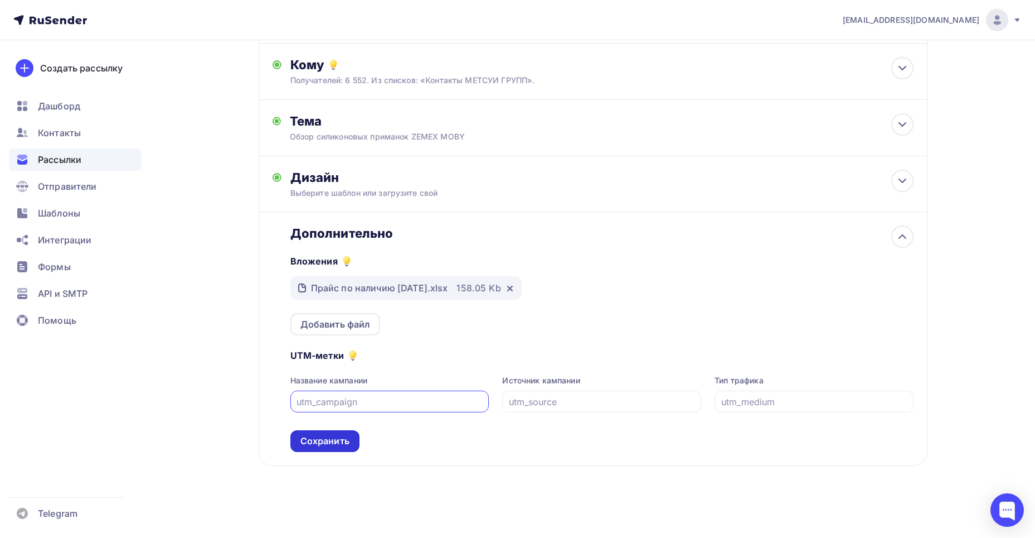
click at [320, 437] on div "Сохранить" at bounding box center [325, 440] width 49 height 13
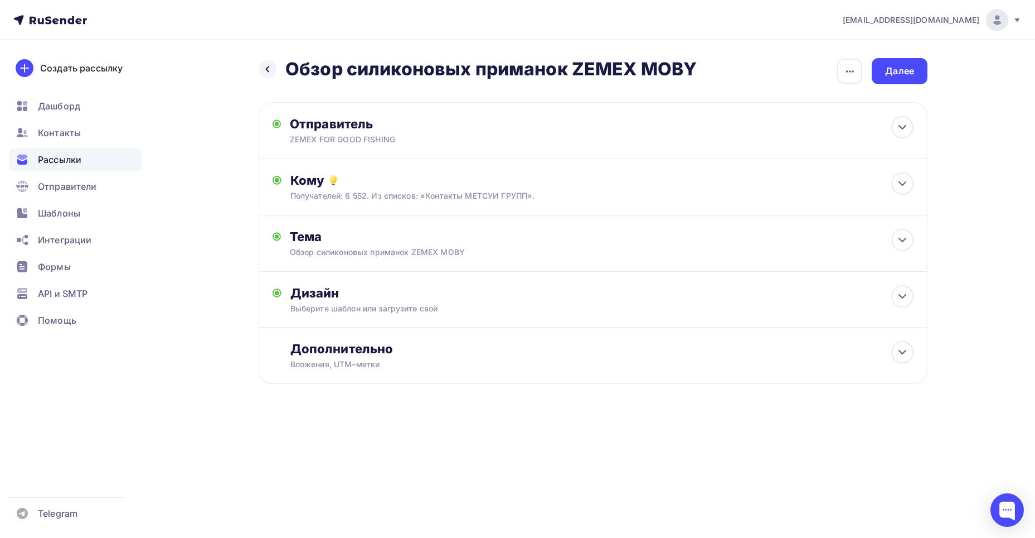
scroll to position [0, 0]
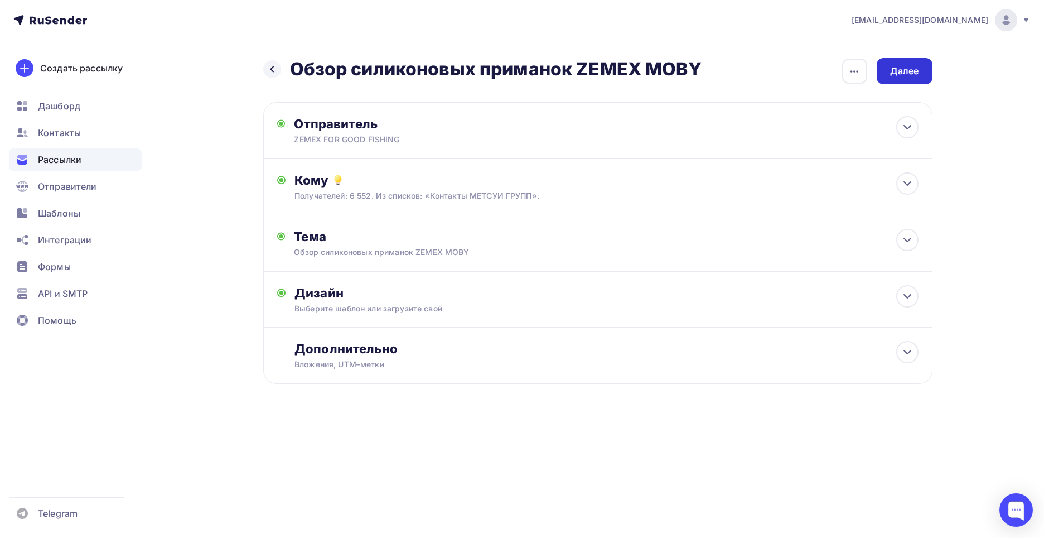
click at [898, 73] on div "Далее" at bounding box center [904, 71] width 29 height 13
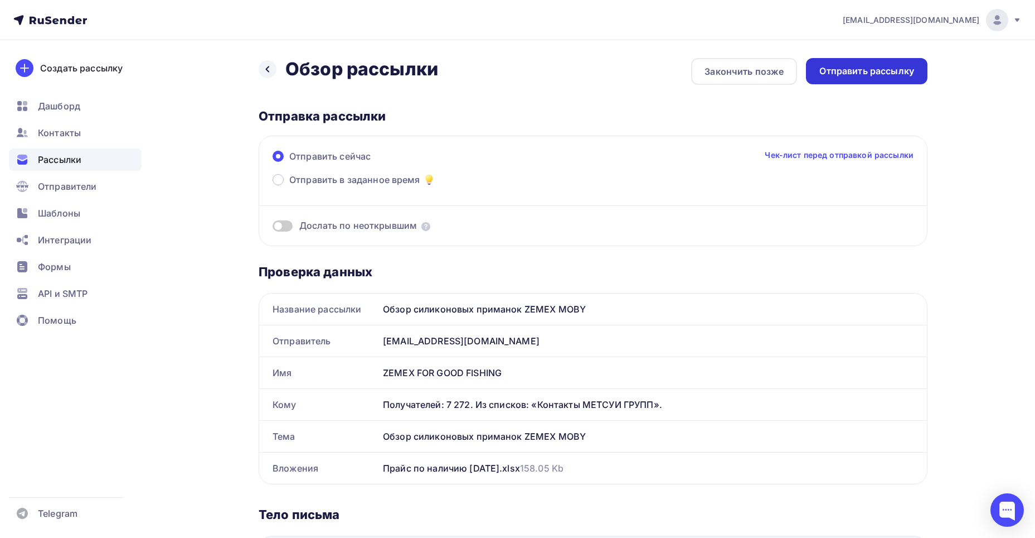
click at [869, 75] on div "Отправить рассылку" at bounding box center [867, 71] width 95 height 13
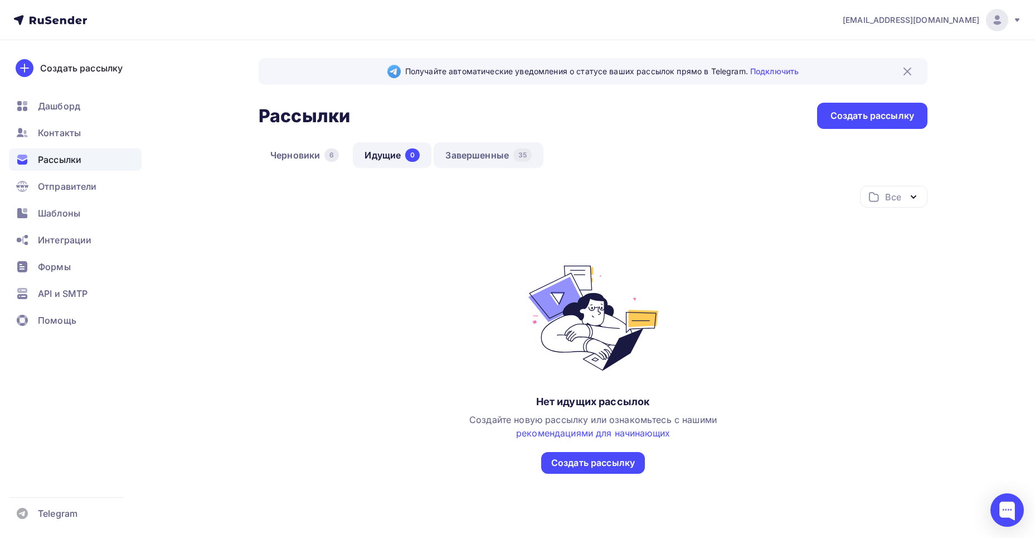
click at [473, 152] on link "Завершенные 35" at bounding box center [489, 155] width 110 height 26
